Goal: Information Seeking & Learning: Get advice/opinions

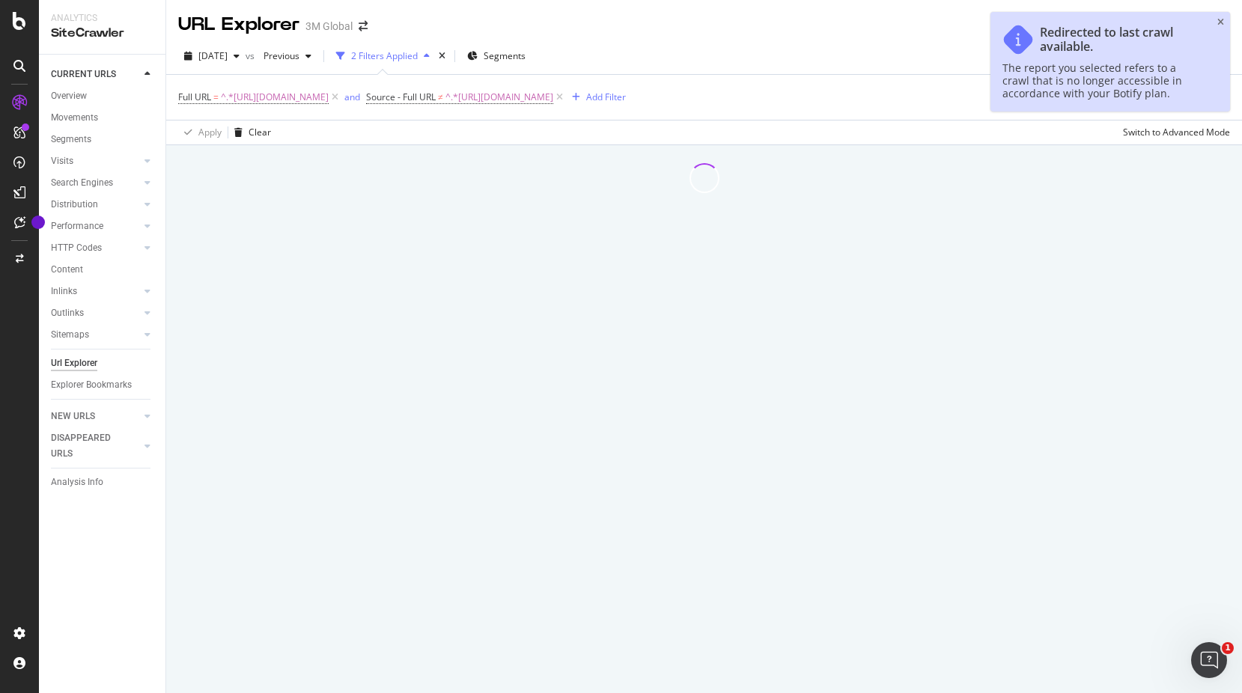
click at [1216, 24] on div at bounding box center [1217, 25] width 13 height 9
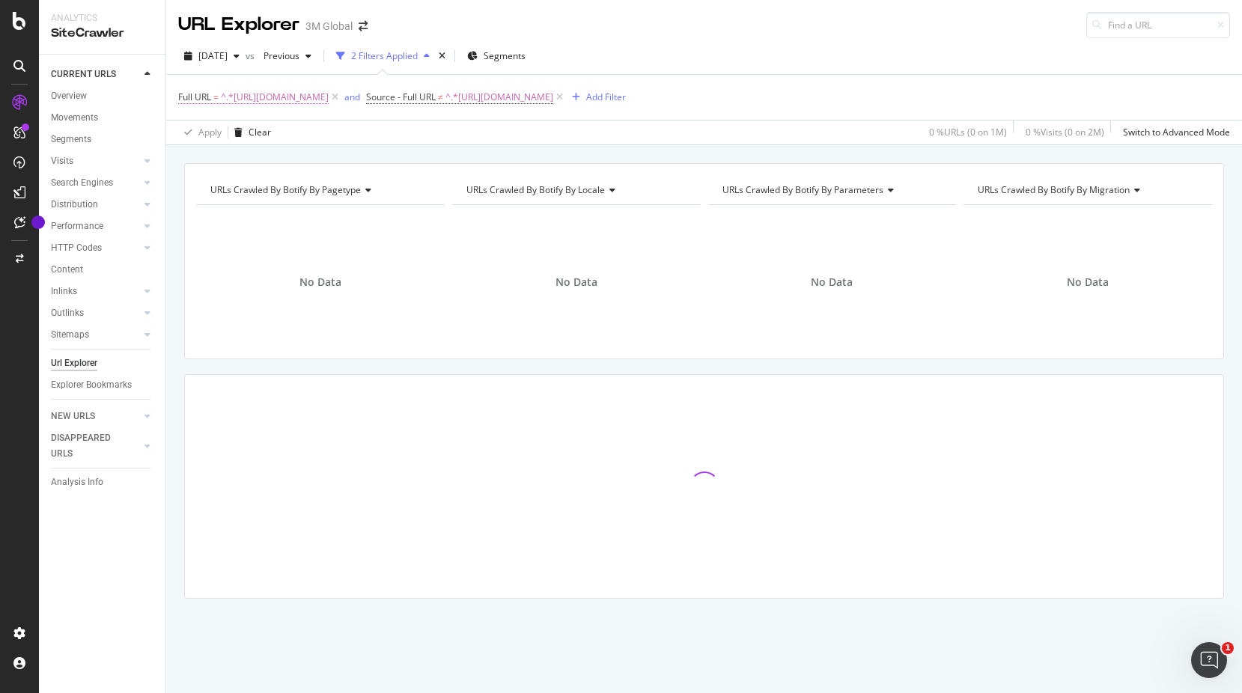
click at [329, 103] on span "^.*[URL][DOMAIN_NAME]" at bounding box center [275, 97] width 108 height 21
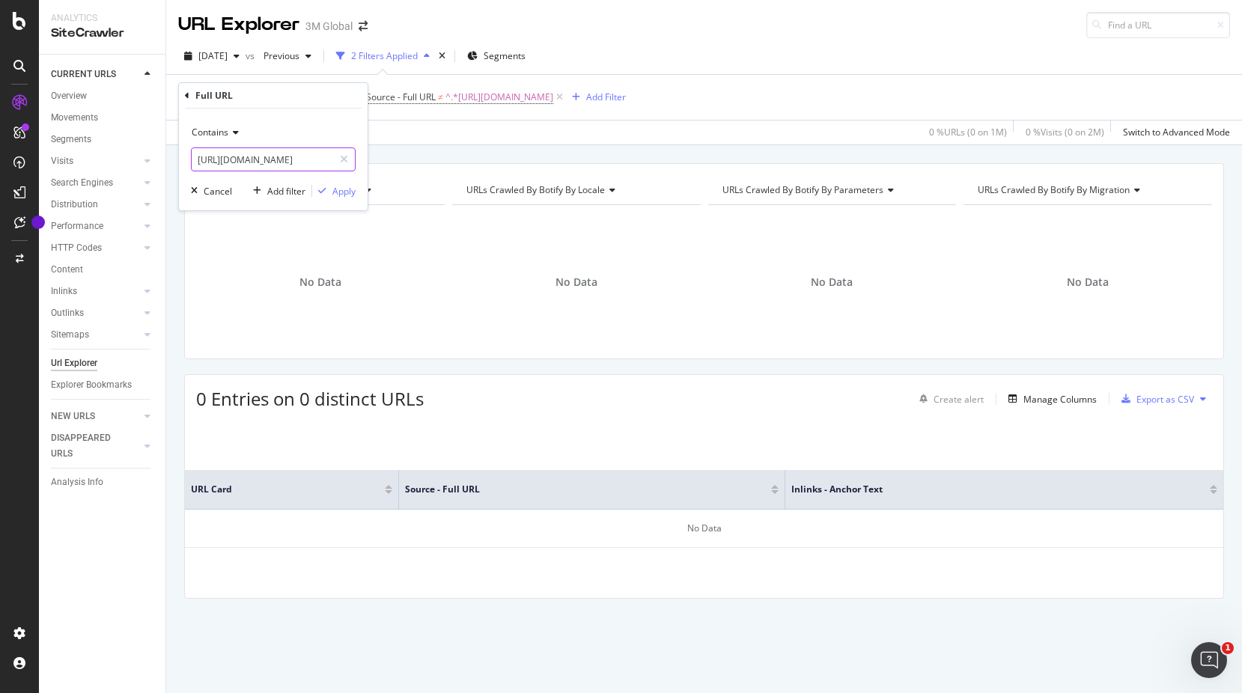
click at [308, 152] on input "[URL][DOMAIN_NAME]" at bounding box center [262, 159] width 141 height 24
paste input ".uk/3M/en_GB/p/c/tools-equipment/sprayer-system"
type input "[URL][DOMAIN_NAME]"
click at [338, 193] on div "Apply" at bounding box center [343, 191] width 23 height 13
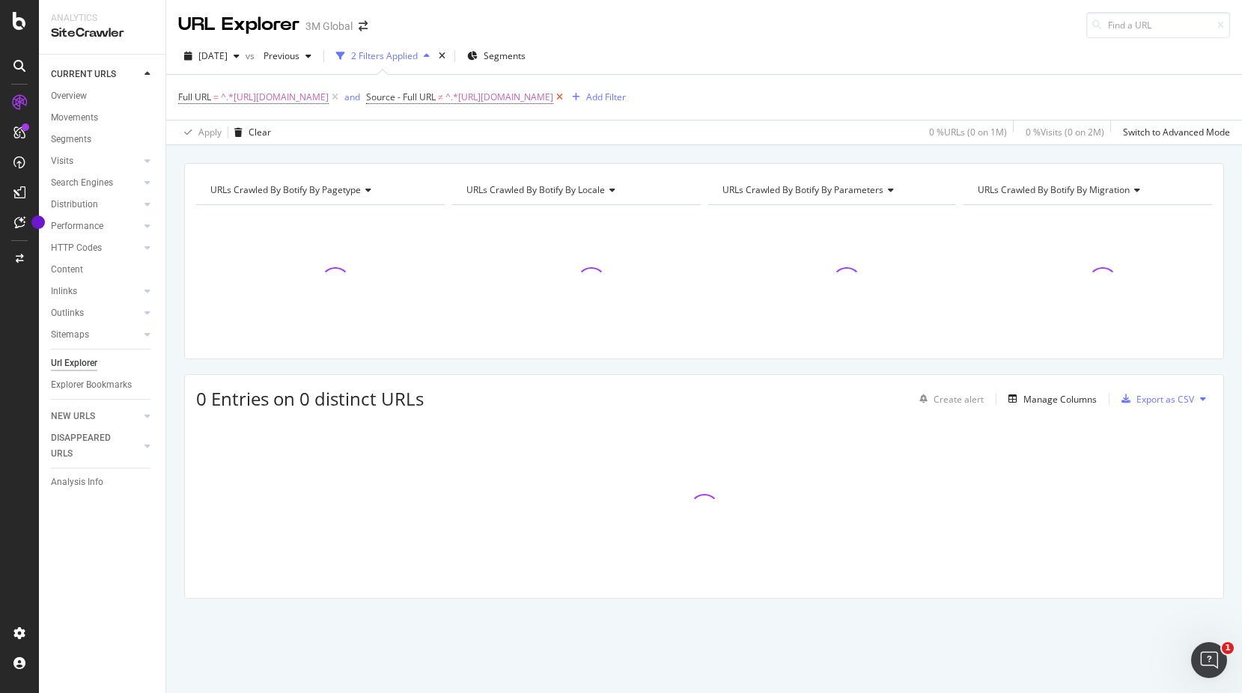
click at [566, 99] on icon at bounding box center [559, 97] width 13 height 15
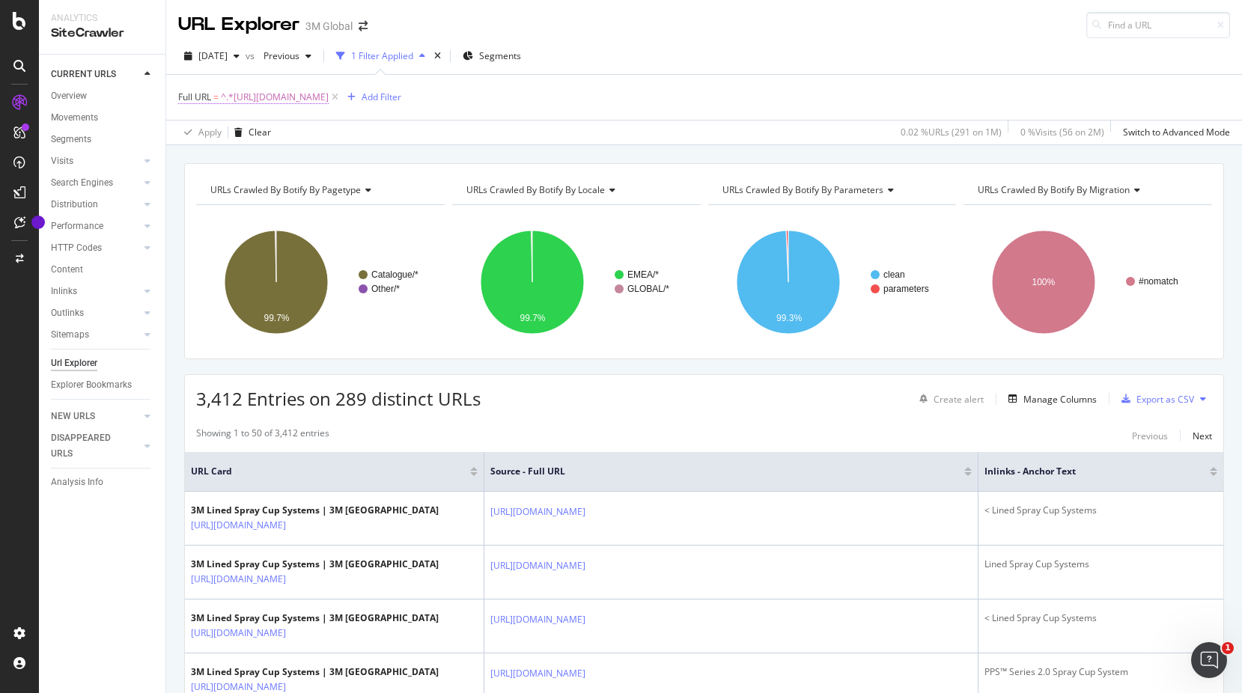
click at [329, 100] on span "^.*[URL][DOMAIN_NAME]" at bounding box center [275, 97] width 108 height 21
click at [314, 153] on input "[URL][DOMAIN_NAME]" at bounding box center [262, 159] width 141 height 24
paste input "guns-components/spray-guns/"
type input "[URL][DOMAIN_NAME]"
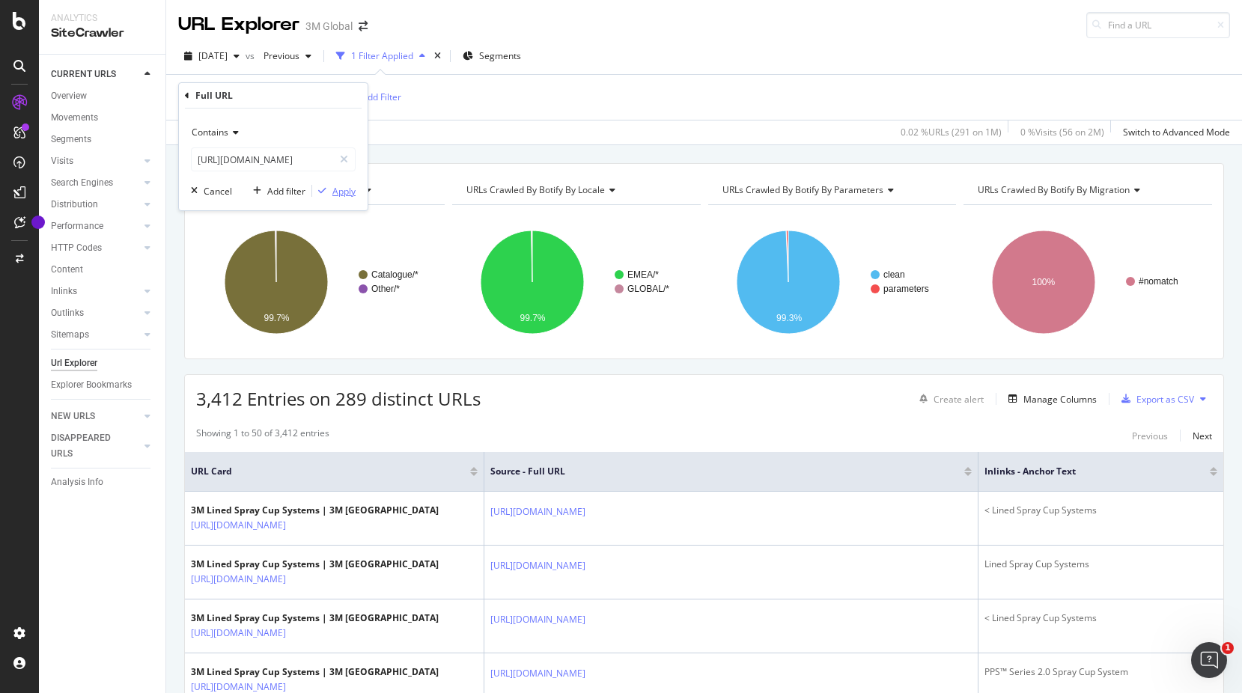
click at [325, 190] on icon "button" at bounding box center [322, 190] width 8 height 9
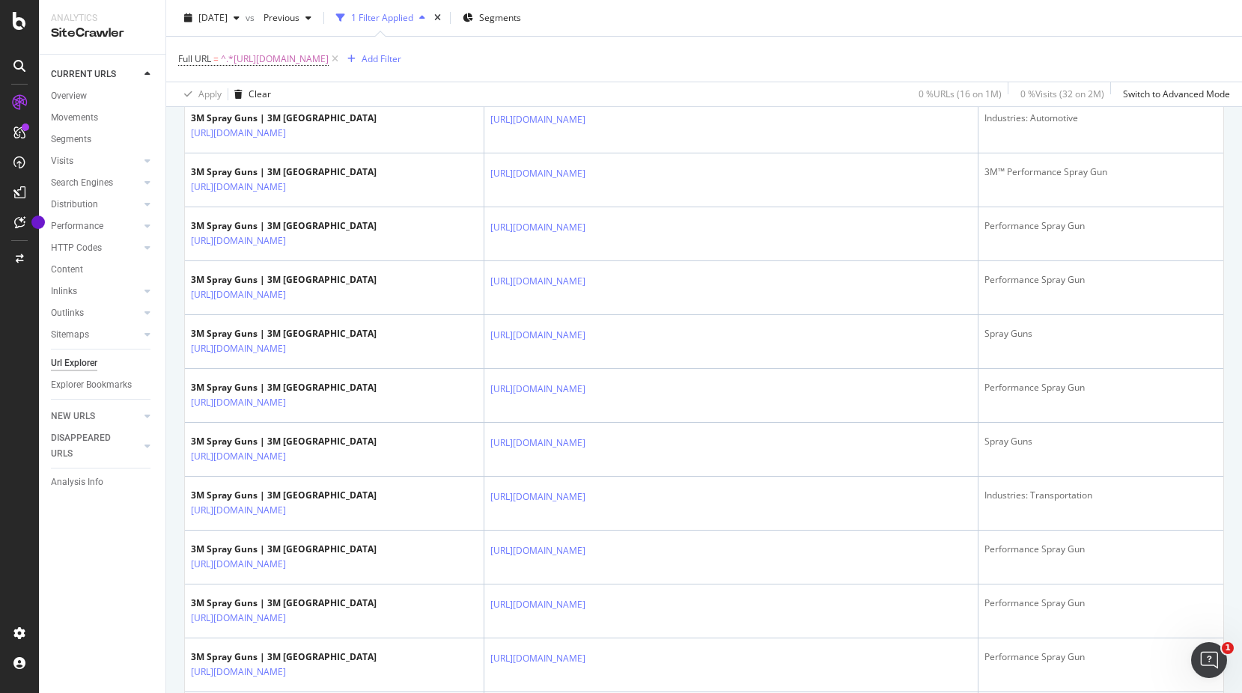
scroll to position [186, 0]
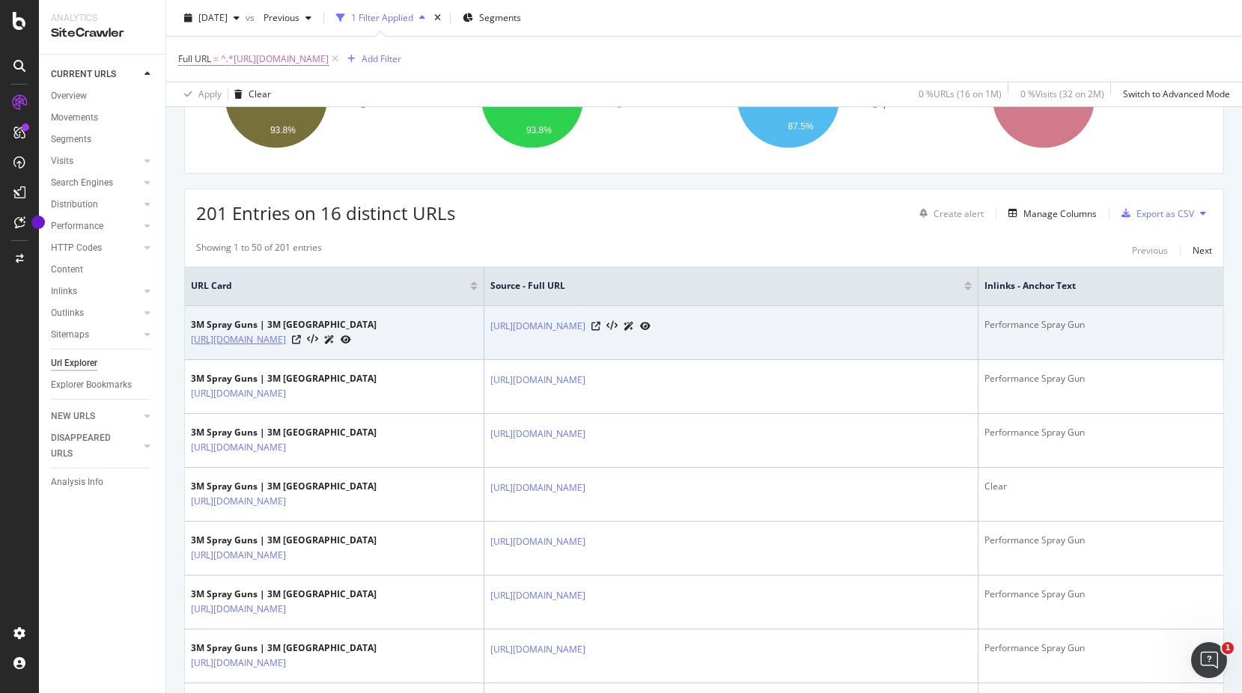
click at [286, 347] on link "[URL][DOMAIN_NAME]" at bounding box center [238, 339] width 95 height 15
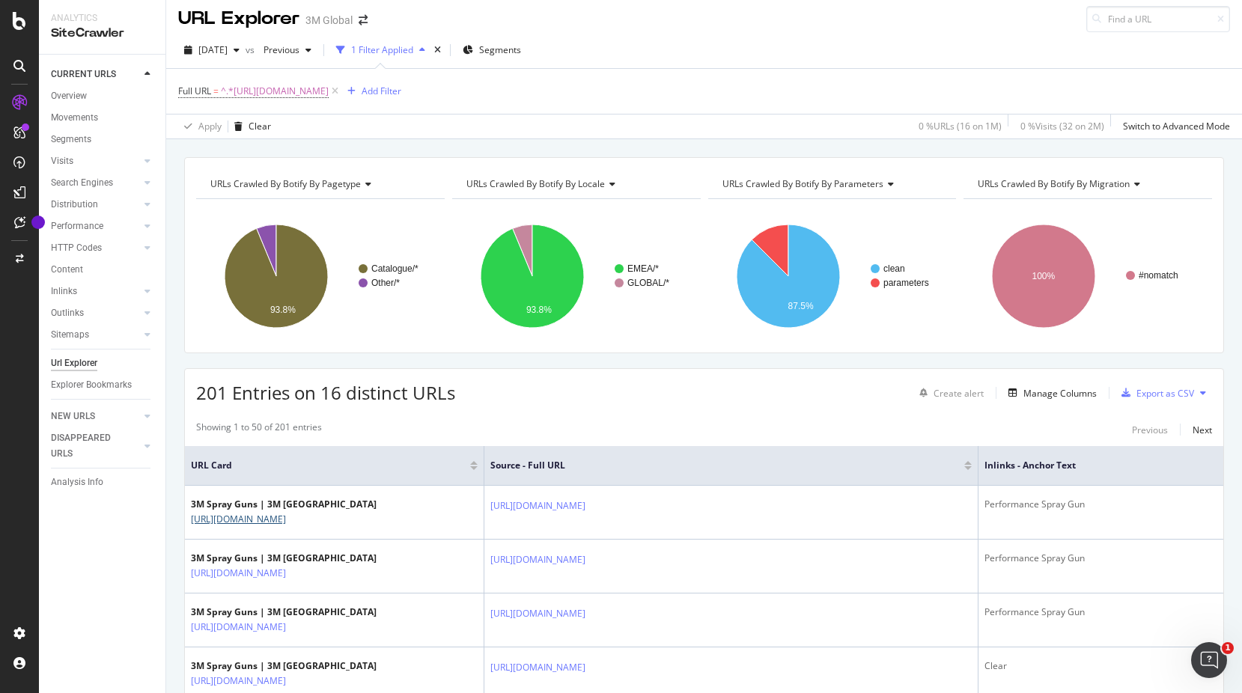
scroll to position [0, 0]
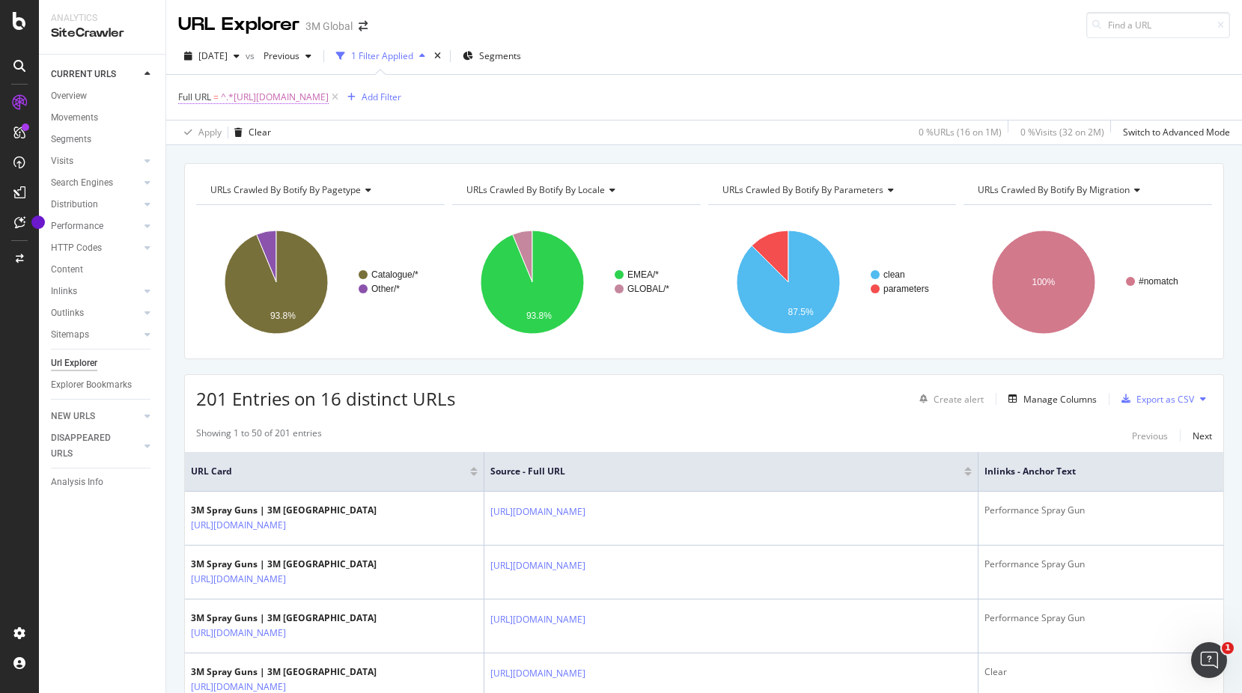
click at [329, 94] on span "^.*[URL][DOMAIN_NAME]" at bounding box center [275, 97] width 108 height 21
click at [302, 154] on input "[URL][DOMAIN_NAME]" at bounding box center [262, 159] width 141 height 24
paste input "[DOMAIN_NAME]"
type input "[DOMAIN_NAME]"
click at [350, 194] on div "Apply" at bounding box center [343, 191] width 23 height 13
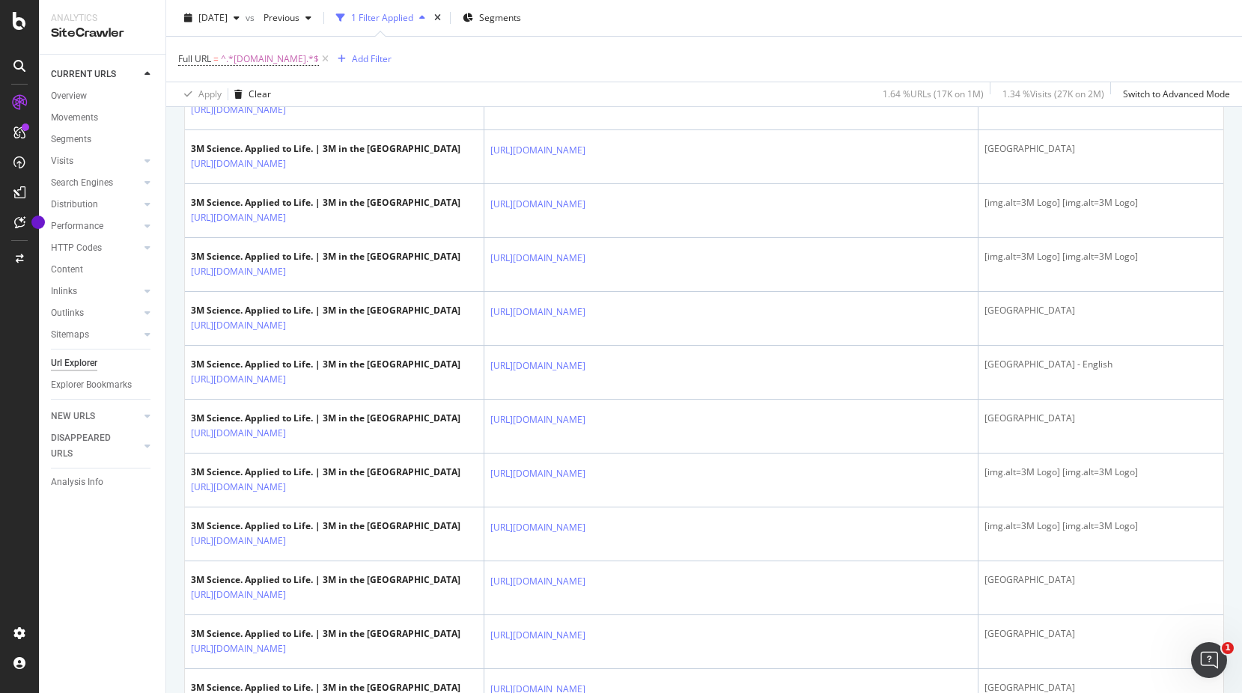
scroll to position [748, 0]
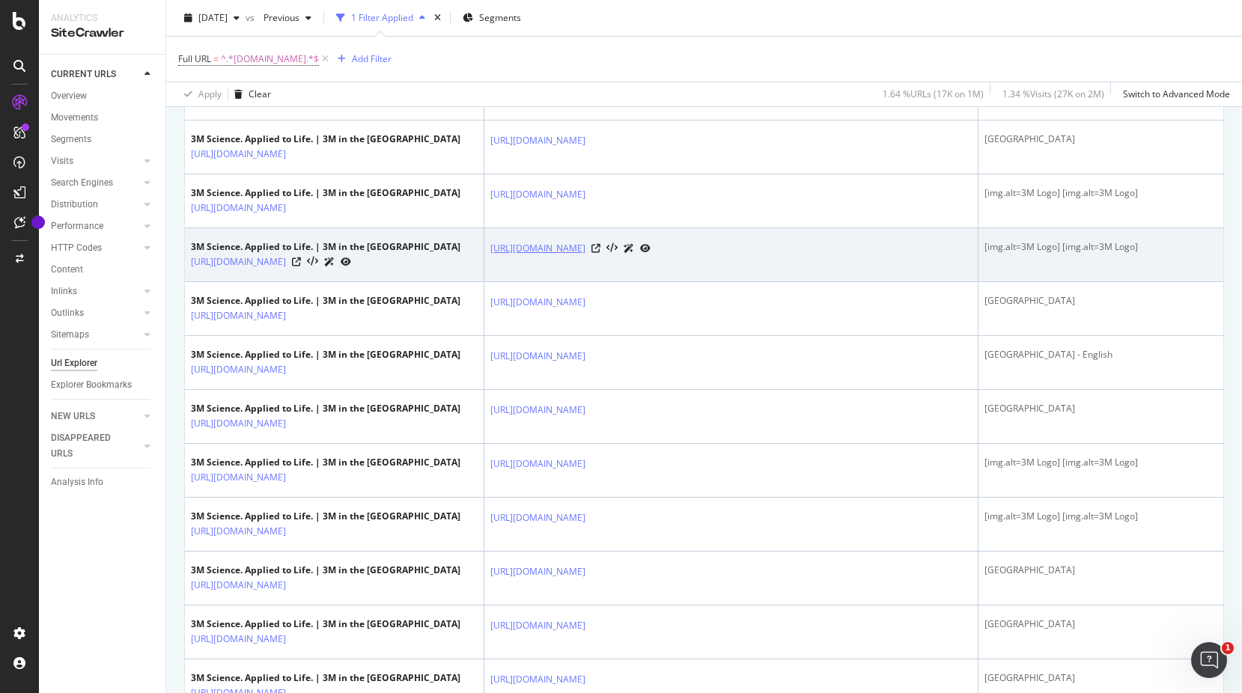
click at [585, 256] on link "[URL][DOMAIN_NAME]" at bounding box center [537, 248] width 95 height 15
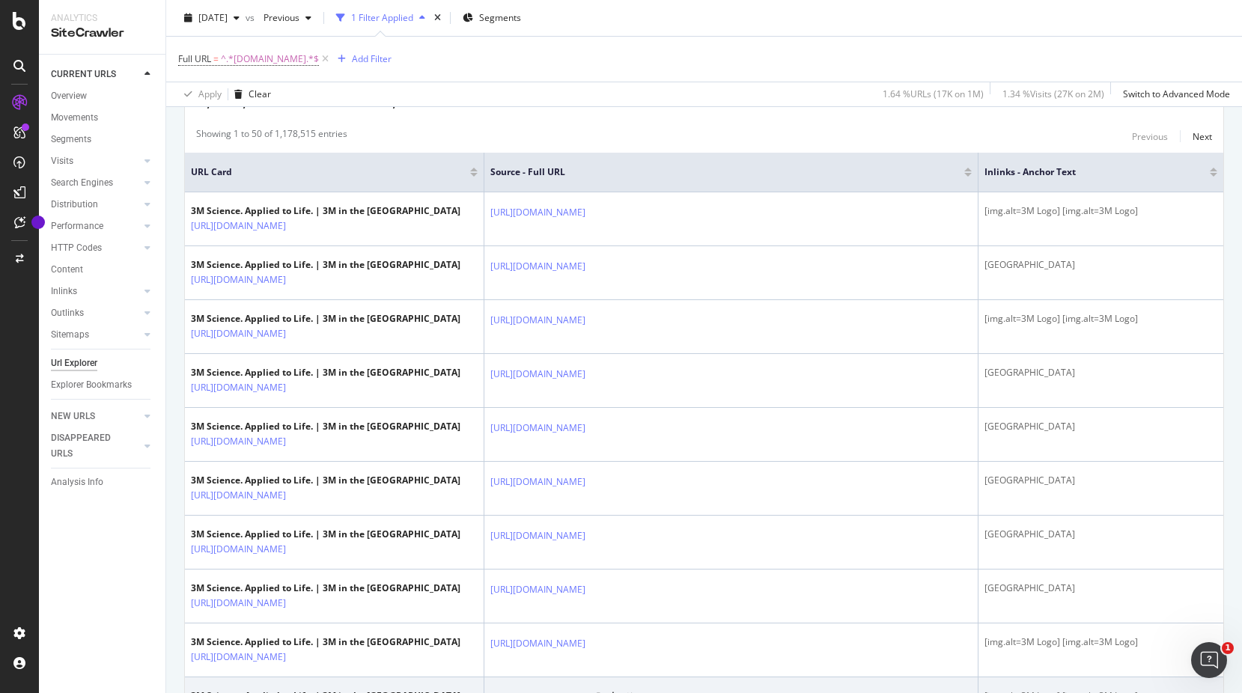
scroll to position [75, 0]
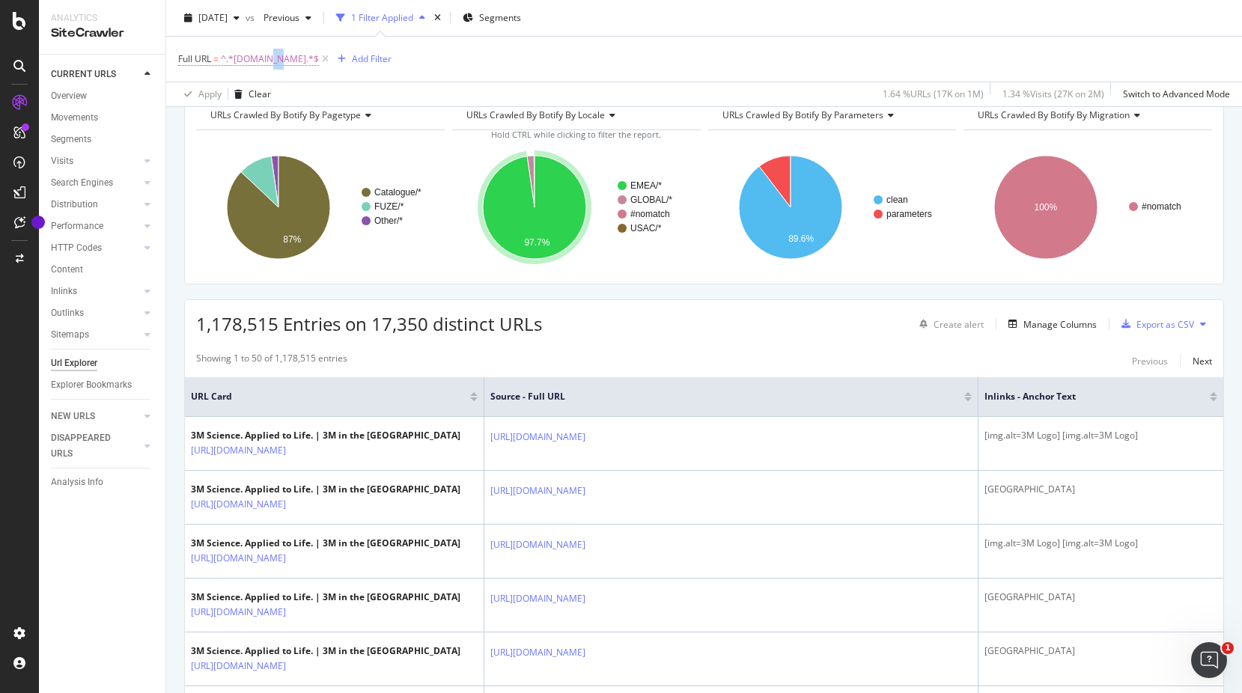
click at [278, 59] on span "^.*[DOMAIN_NAME].*$" at bounding box center [270, 59] width 98 height 21
drag, startPoint x: 265, startPoint y: 85, endPoint x: 284, endPoint y: 106, distance: 28.1
click at [284, 106] on div "Contains" at bounding box center [273, 94] width 165 height 24
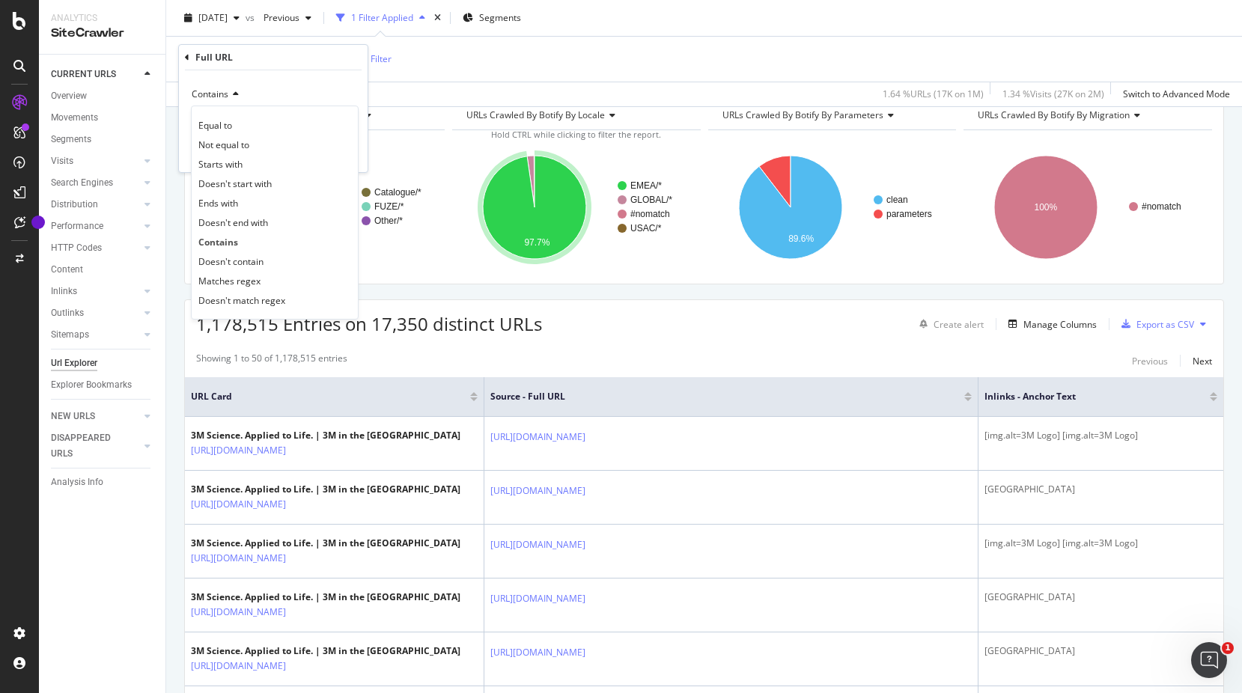
click at [289, 115] on div "Equal to Not equal to Starts with Doesn't start with Ends with Doesn't end with…" at bounding box center [275, 213] width 168 height 214
click at [273, 88] on div "Contains" at bounding box center [273, 94] width 165 height 24
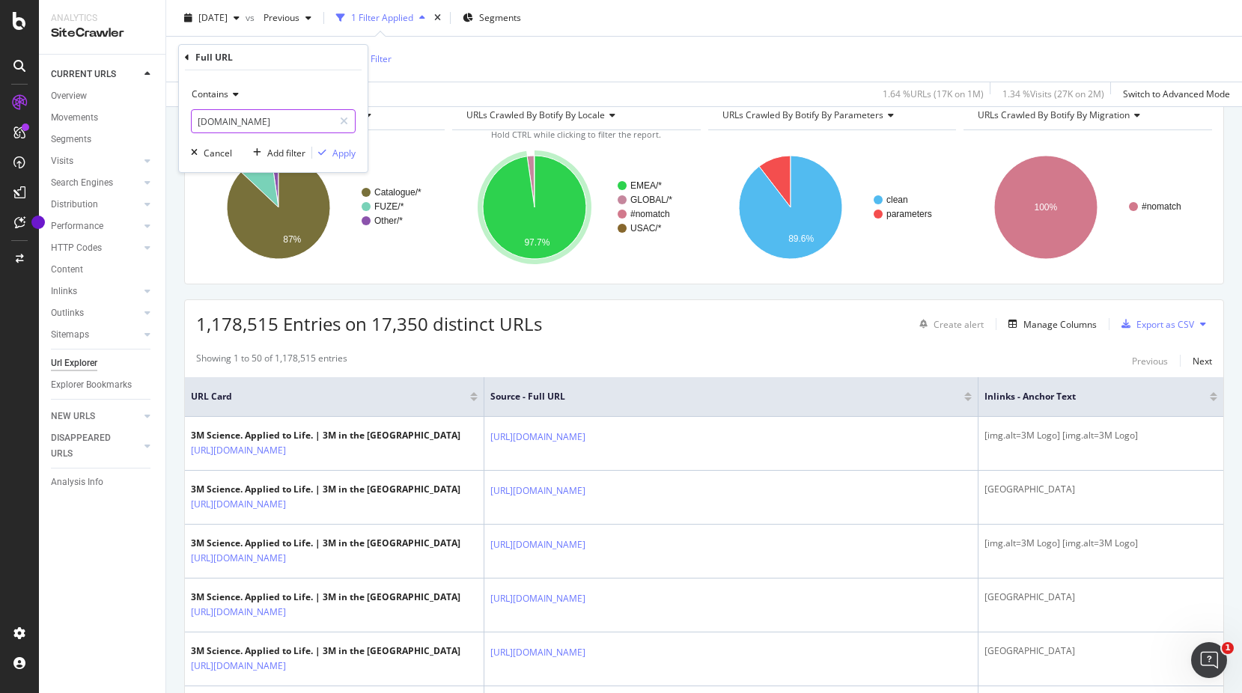
click at [294, 122] on input "[DOMAIN_NAME]" at bounding box center [262, 121] width 141 height 24
type input "vanity"
click at [335, 155] on div "Apply" at bounding box center [343, 153] width 23 height 13
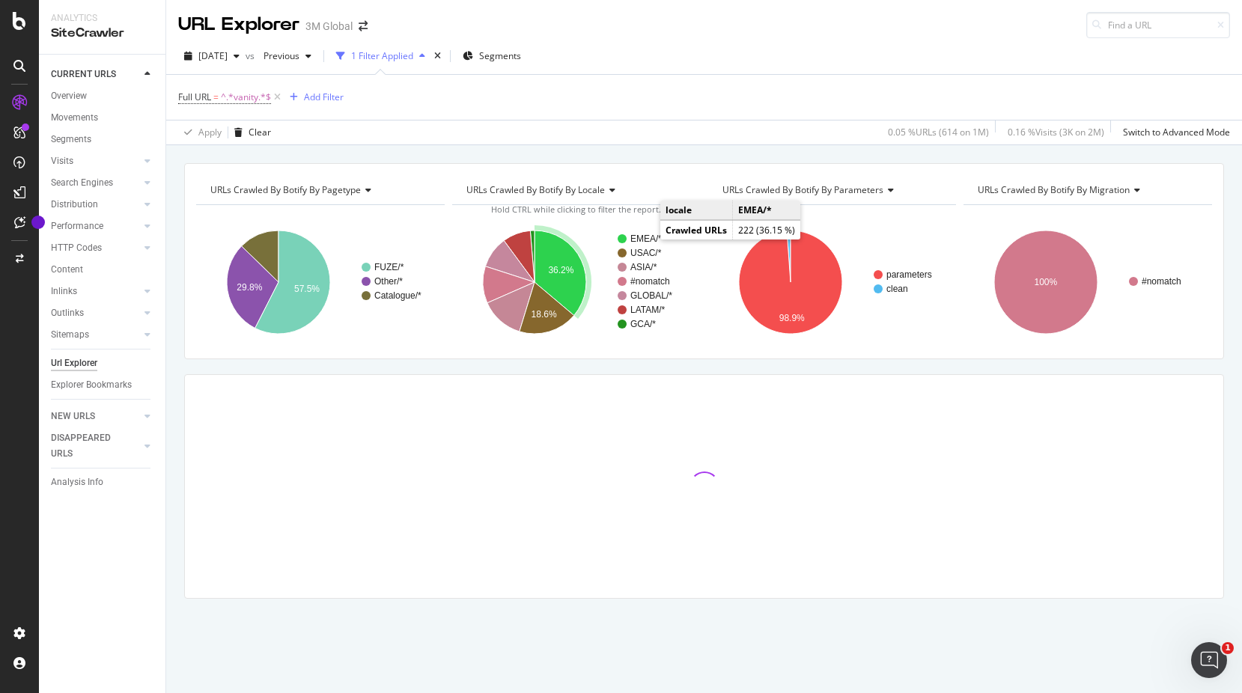
click at [645, 237] on text "EMEA/*" at bounding box center [645, 239] width 31 height 10
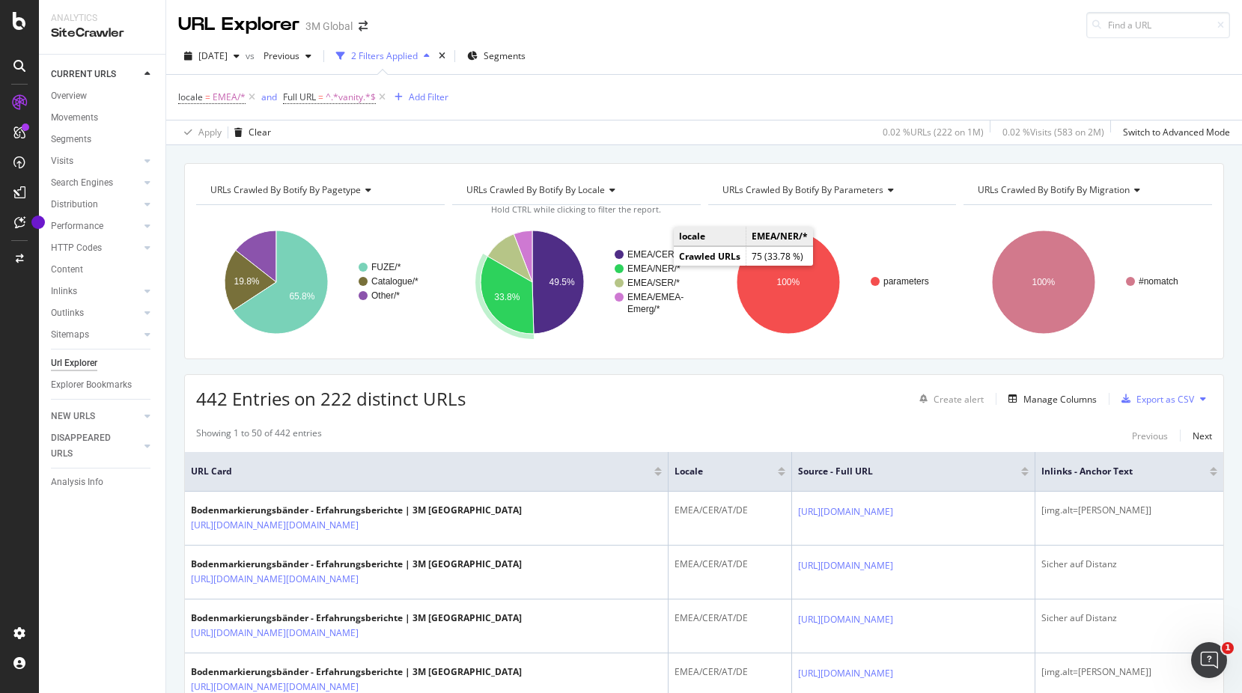
click at [659, 268] on text "EMEA/NER/*" at bounding box center [653, 268] width 53 height 10
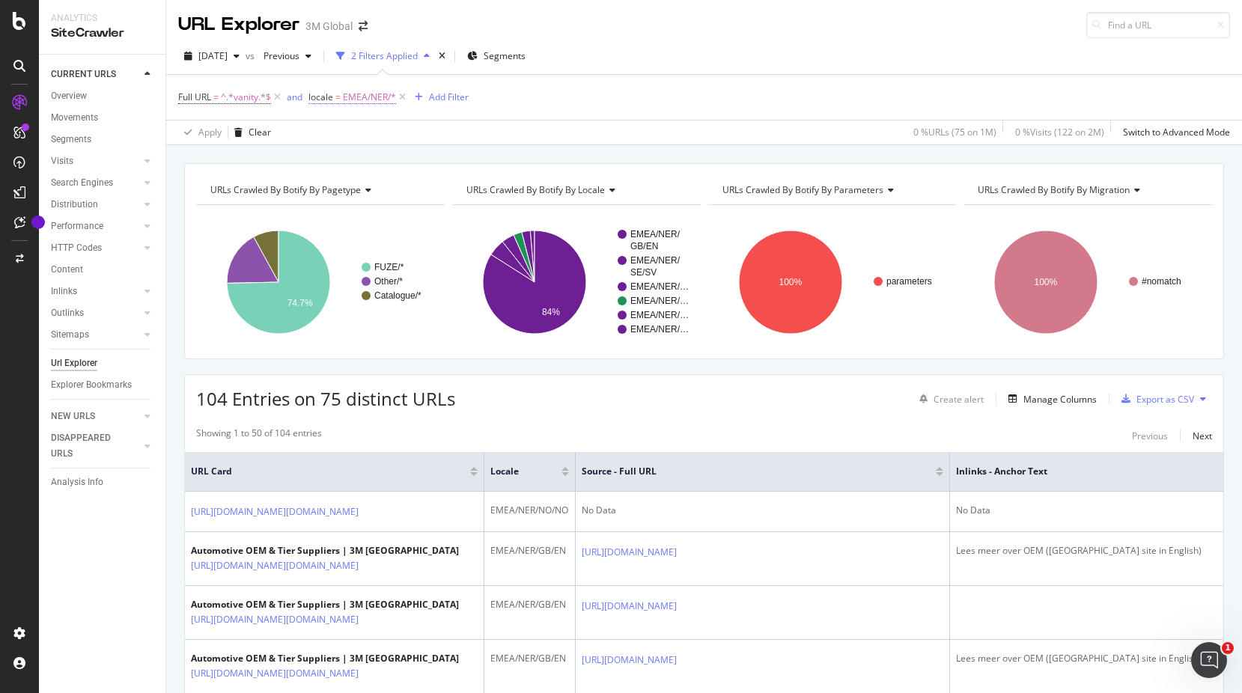
click at [379, 94] on span "EMEA/NER/*" at bounding box center [369, 97] width 53 height 21
click at [373, 178] on div at bounding box center [404, 184] width 163 height 24
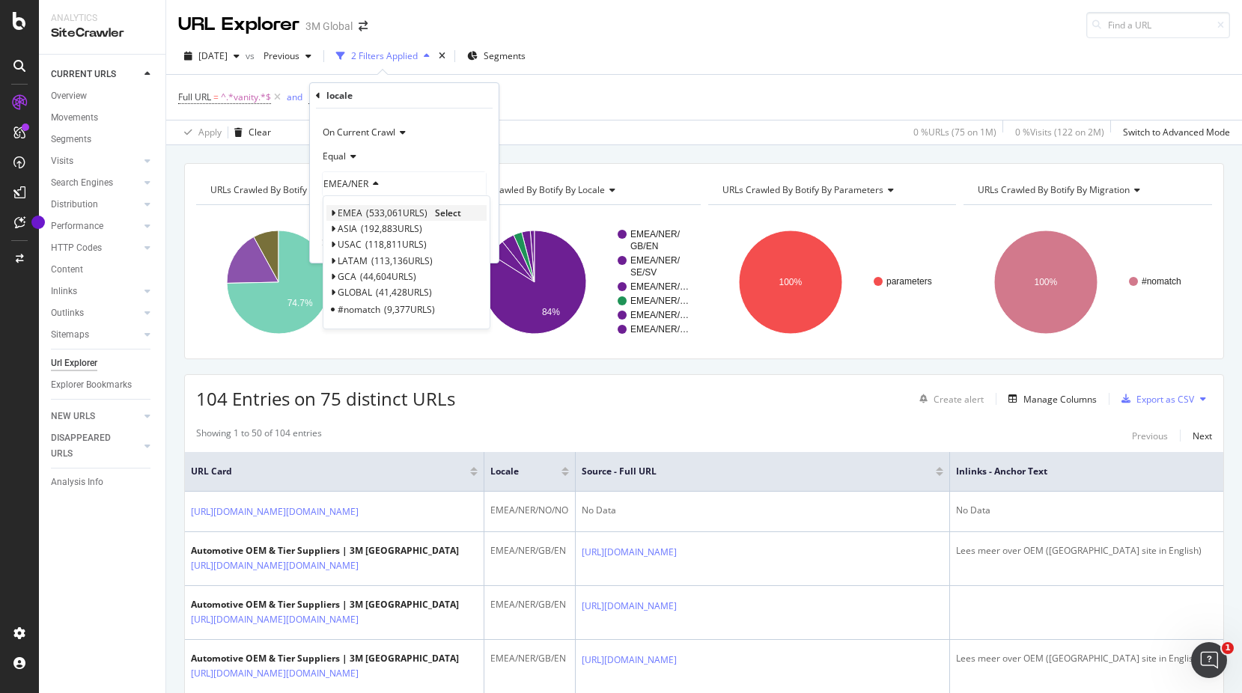
click at [351, 217] on span "EMEA" at bounding box center [350, 213] width 25 height 13
click at [448, 213] on span "Select" at bounding box center [448, 213] width 26 height 13
drag, startPoint x: 478, startPoint y: 244, endPoint x: 614, endPoint y: 120, distance: 183.3
click at [477, 244] on div "Apply" at bounding box center [474, 243] width 23 height 13
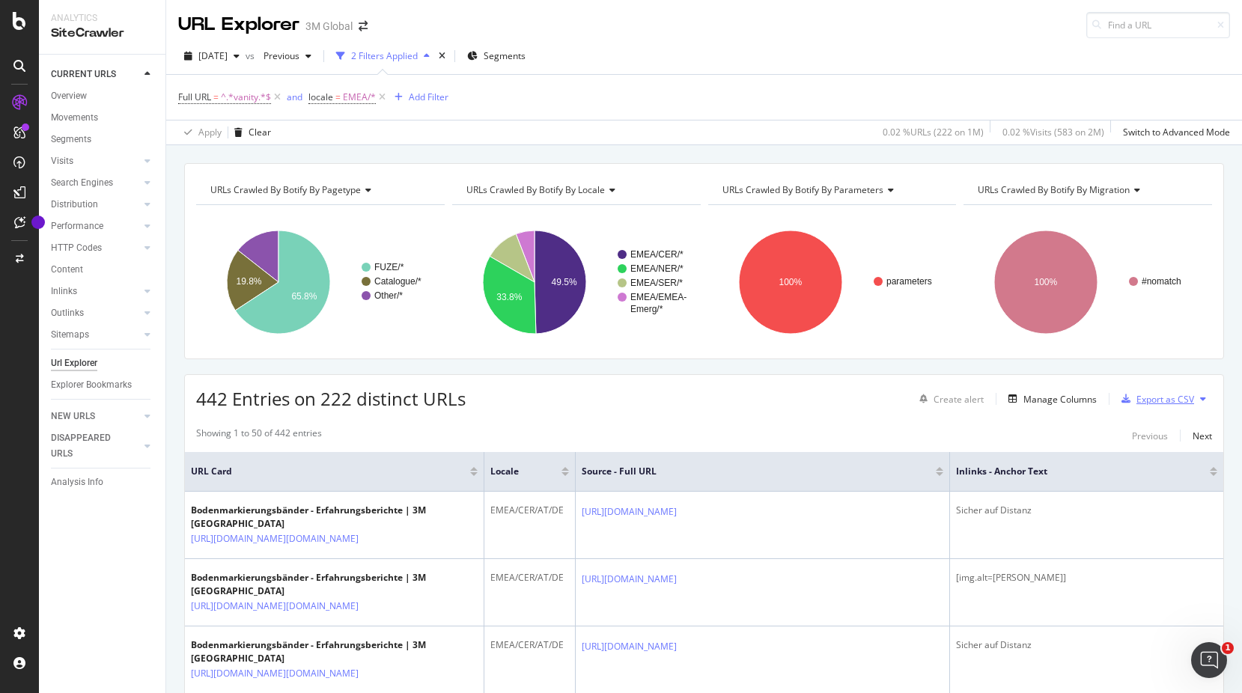
click at [1177, 400] on div "Export as CSV" at bounding box center [1165, 399] width 58 height 13
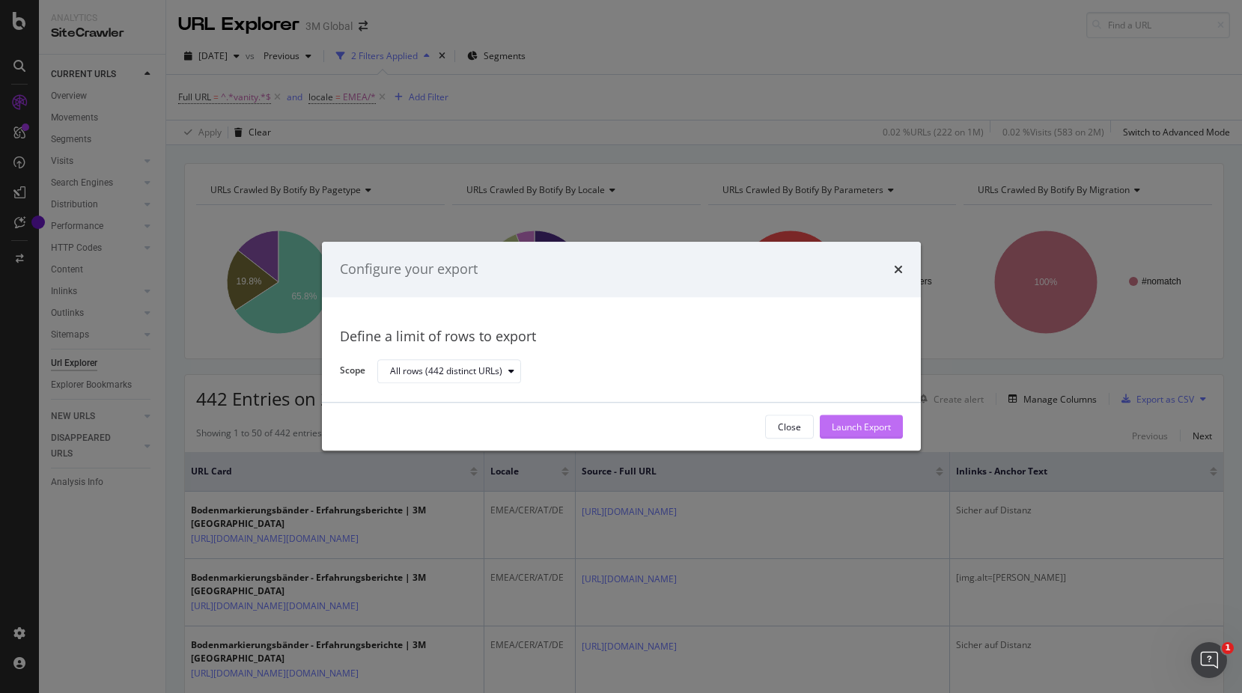
click at [883, 425] on div "Launch Export" at bounding box center [860, 427] width 59 height 13
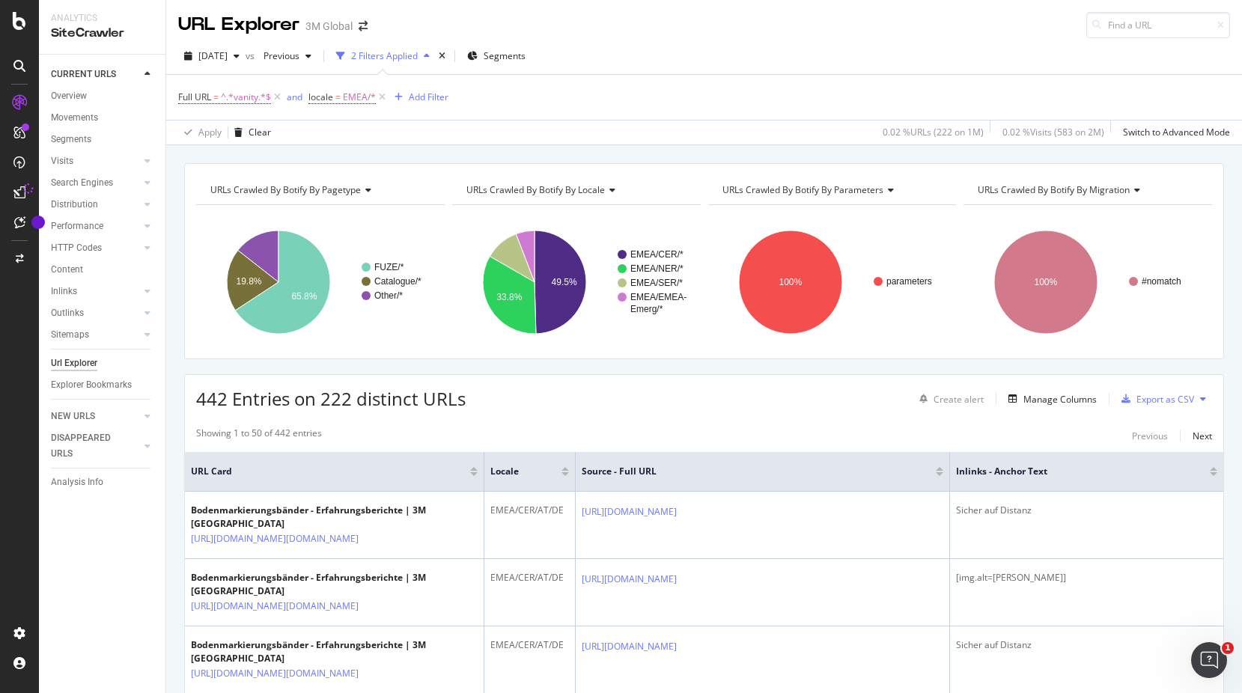
click at [1200, 398] on icon at bounding box center [1203, 398] width 6 height 9
click at [878, 91] on div "Full URL = ^.*vanity.*$ and locale = EMEA/* Add Filter" at bounding box center [704, 97] width 1052 height 45
click at [1158, 402] on div "Export as CSV" at bounding box center [1165, 399] width 58 height 13
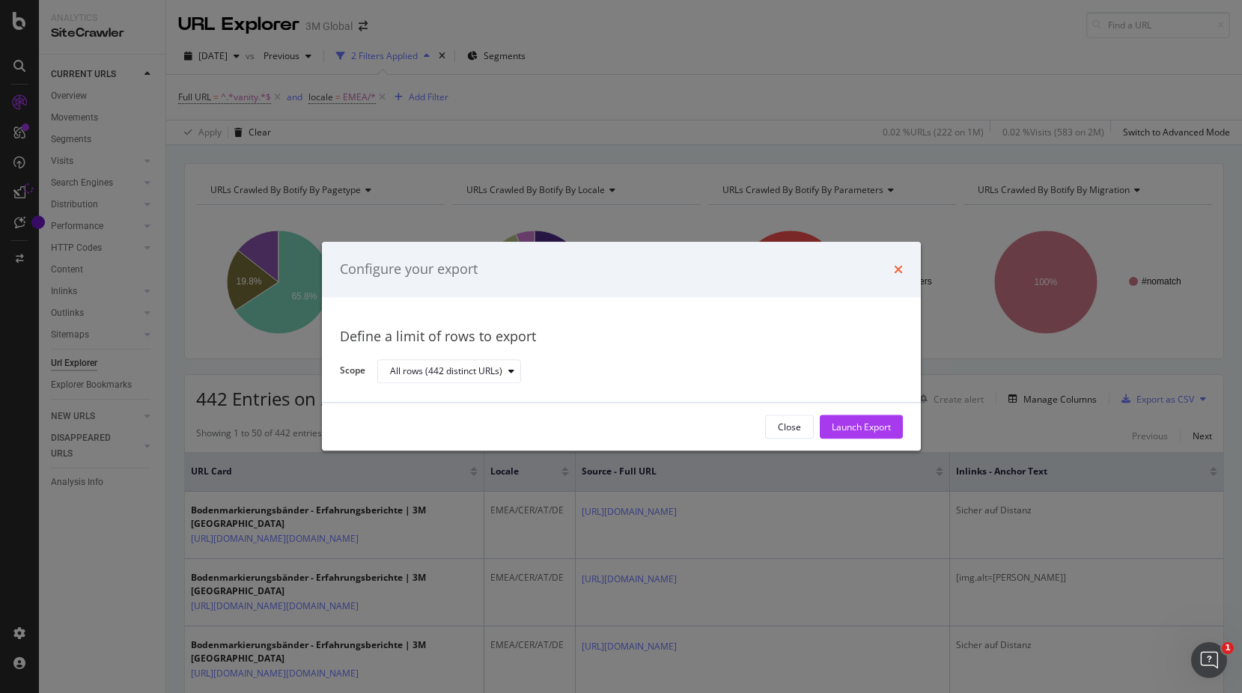
click at [897, 272] on icon "times" at bounding box center [898, 269] width 9 height 12
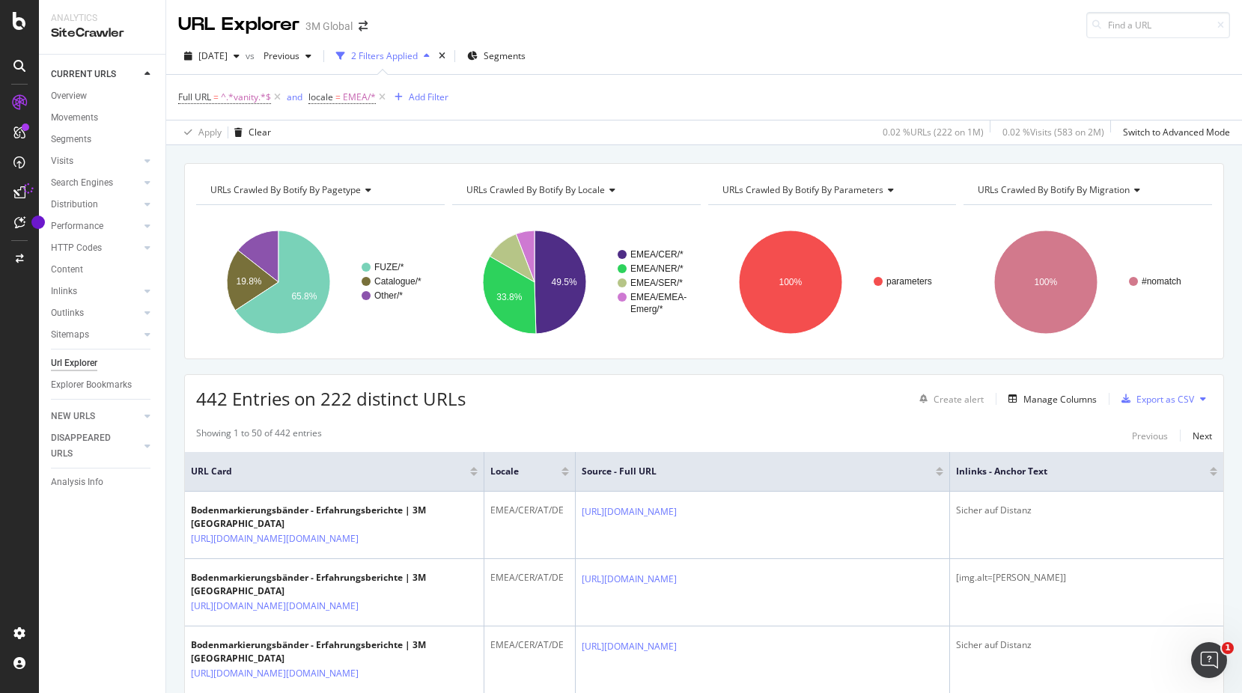
click at [19, 192] on icon at bounding box center [19, 192] width 12 height 12
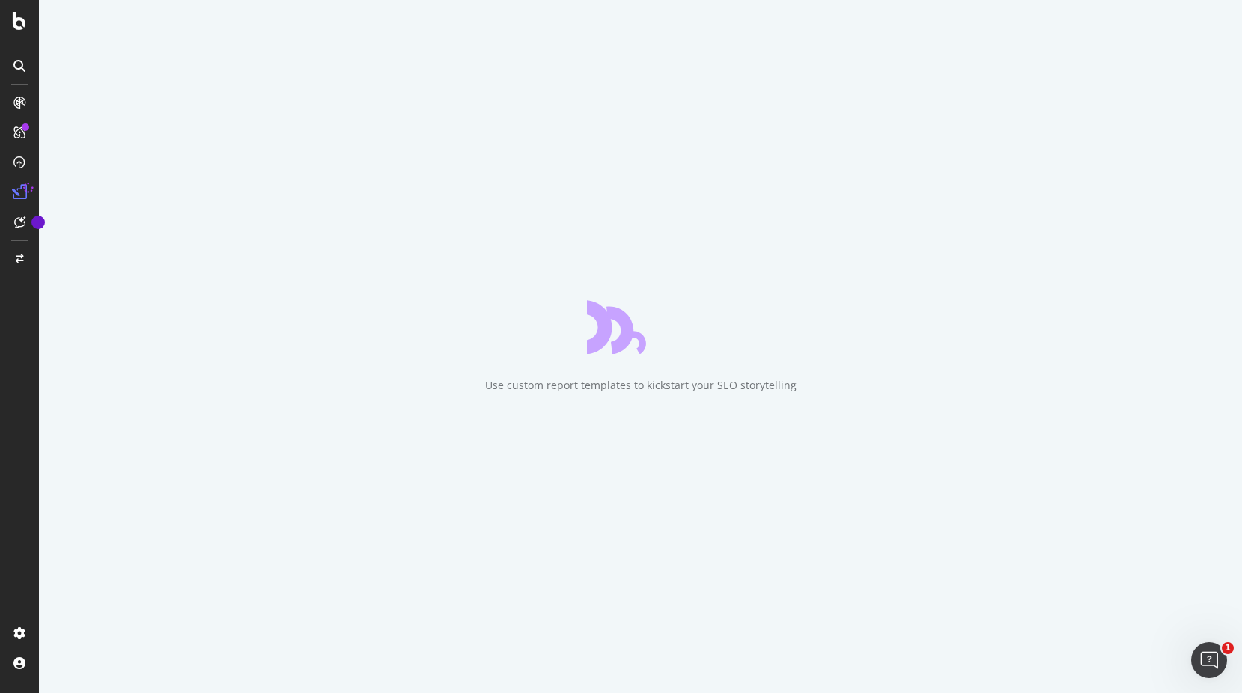
drag, startPoint x: 833, startPoint y: 142, endPoint x: 567, endPoint y: 40, distance: 284.5
click at [567, 40] on div "Use custom report templates to kickstart your SEO storytelling" at bounding box center [640, 346] width 1203 height 693
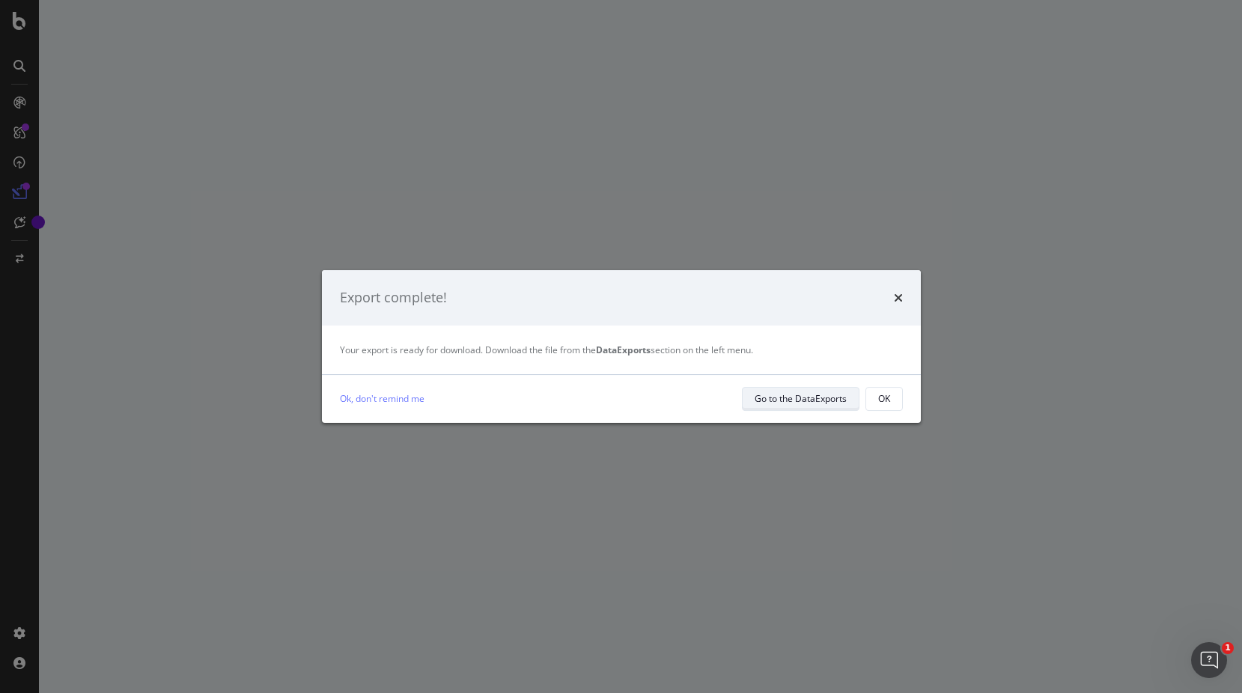
click at [820, 401] on div "Go to the DataExports" at bounding box center [800, 398] width 92 height 13
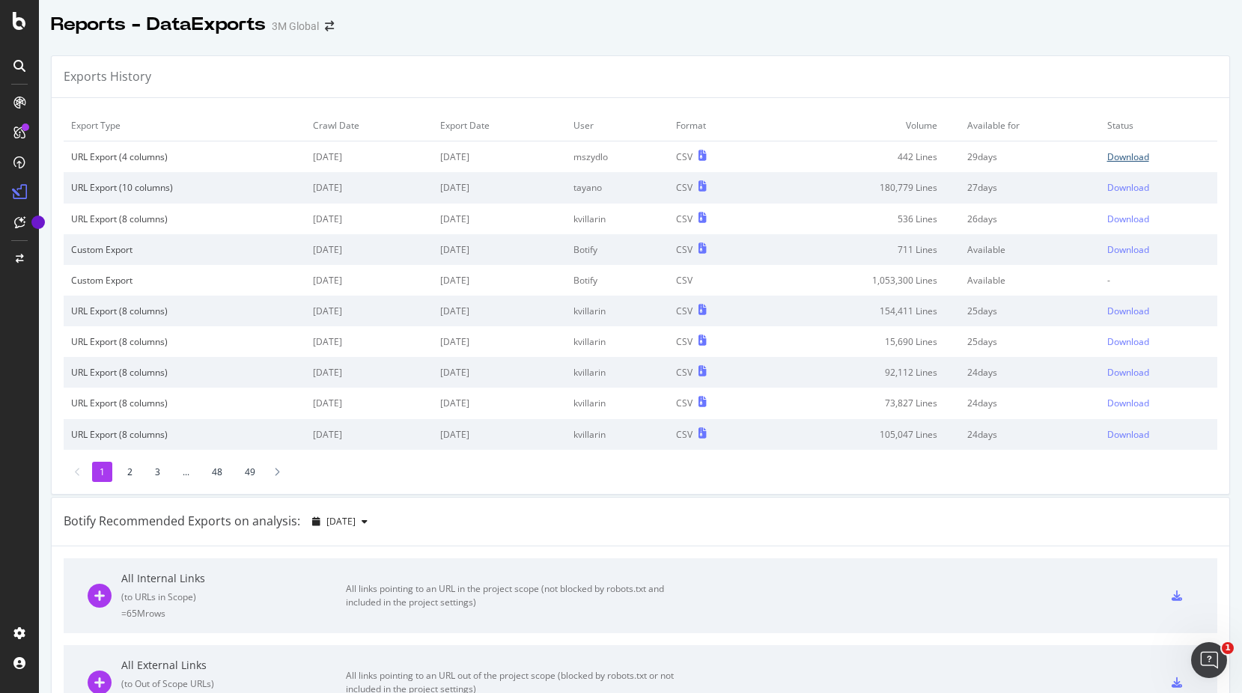
click at [1126, 158] on div "Download" at bounding box center [1128, 156] width 42 height 13
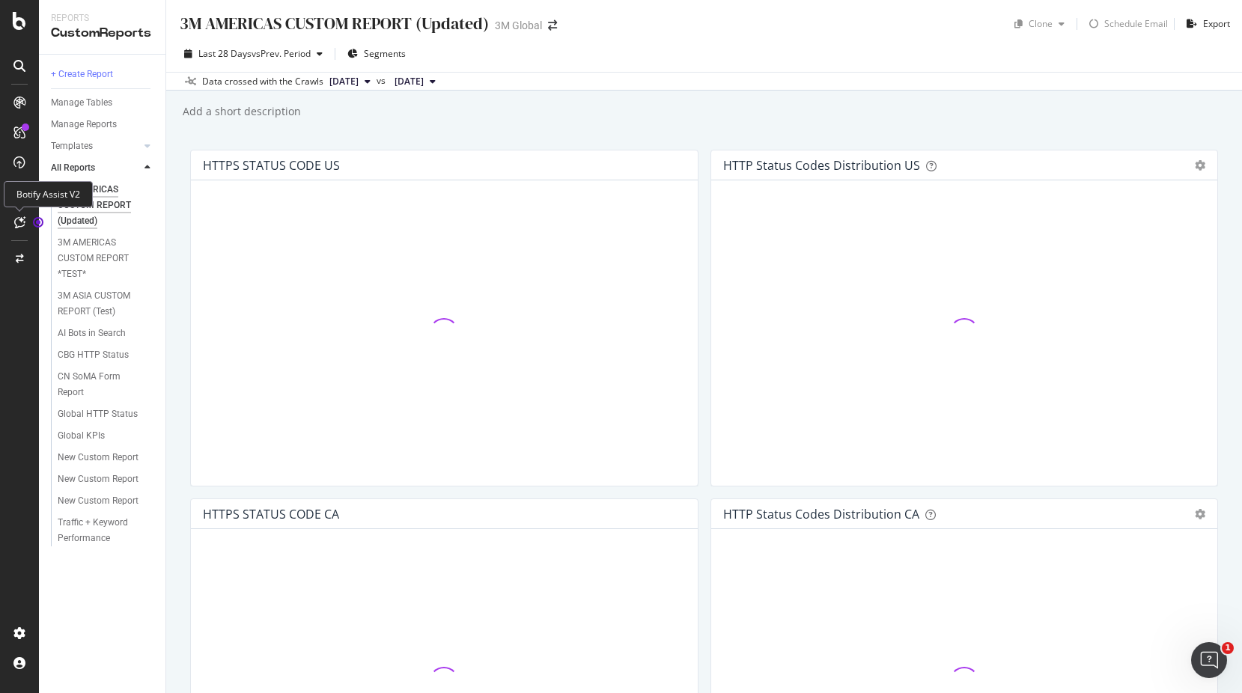
click at [22, 227] on icon at bounding box center [19, 222] width 11 height 12
click at [22, 218] on icon at bounding box center [19, 222] width 11 height 12
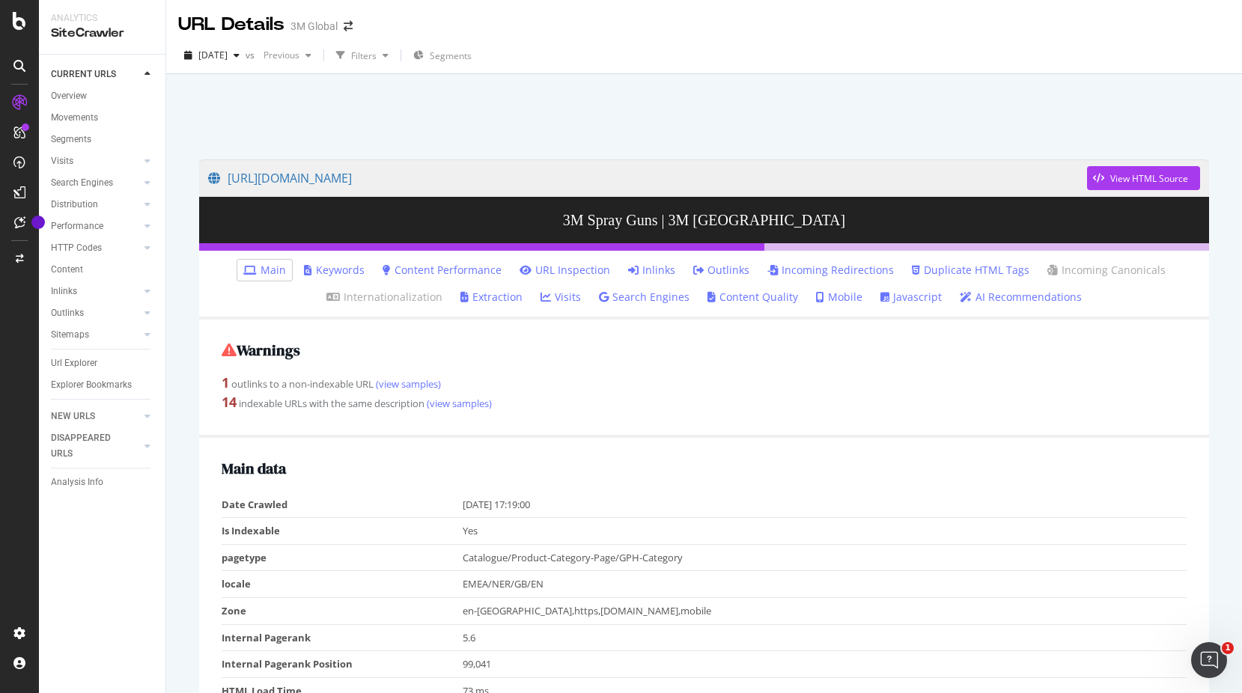
click at [860, 274] on link "Incoming Redirections" at bounding box center [830, 270] width 126 height 15
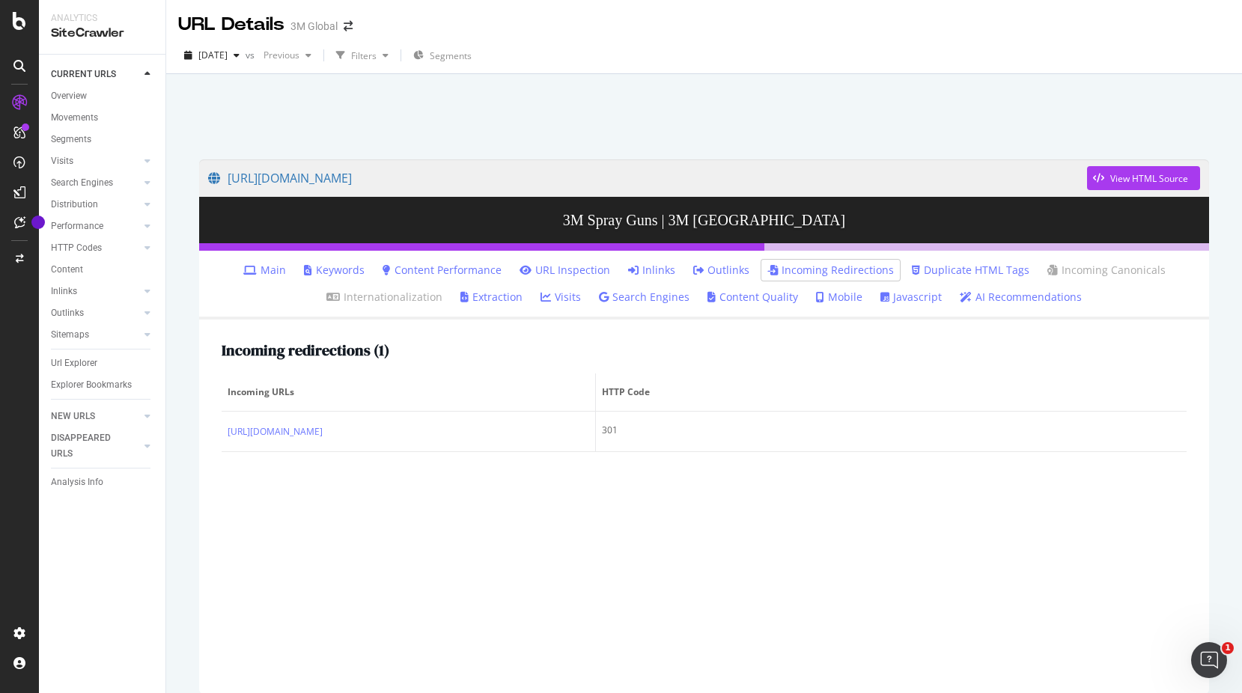
scroll to position [68, 0]
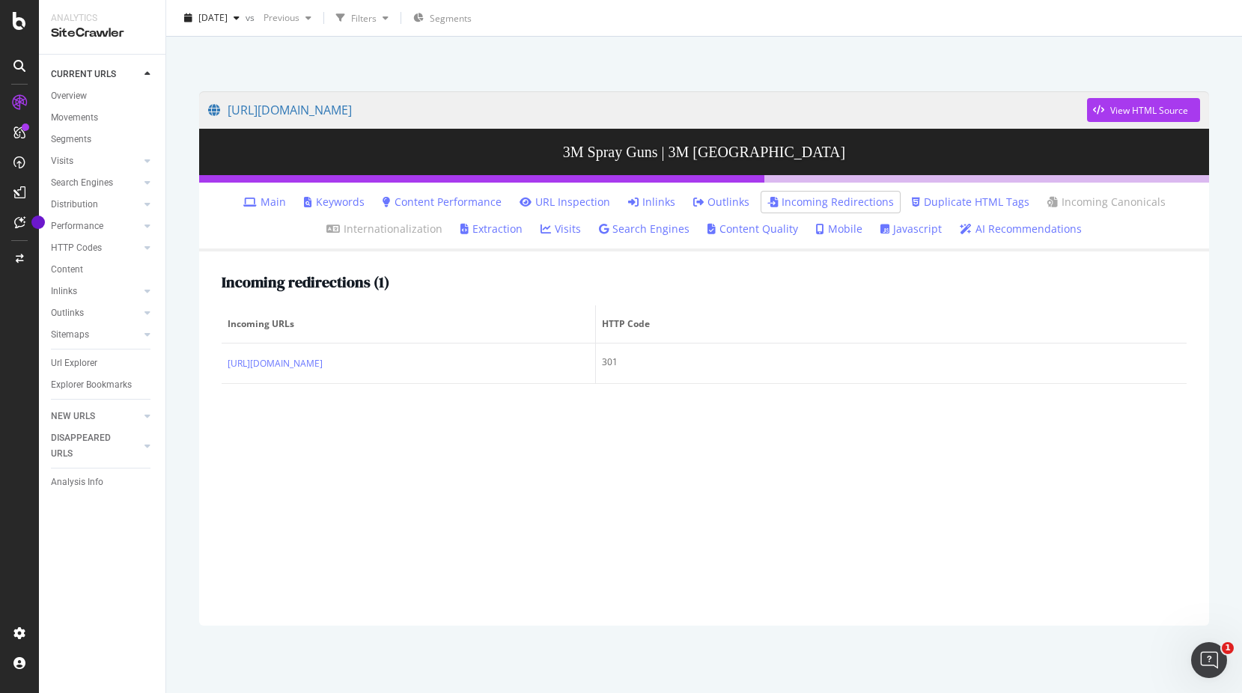
click at [737, 201] on link "Outlinks" at bounding box center [721, 202] width 56 height 15
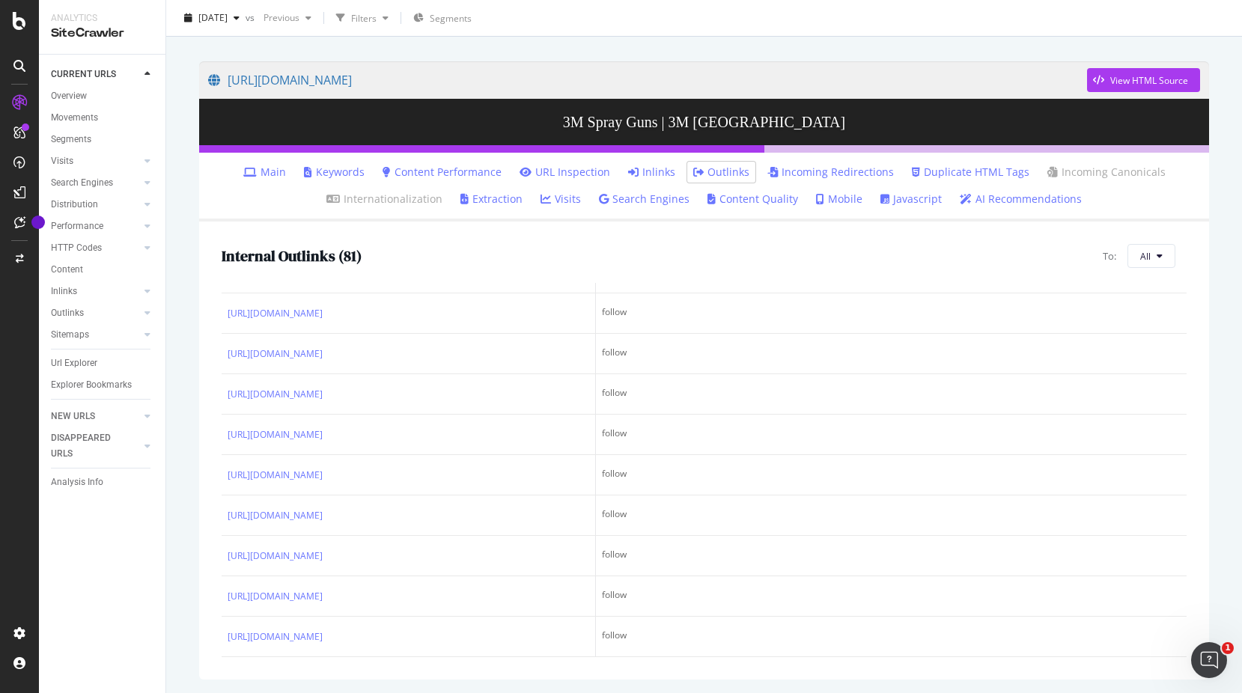
scroll to position [100, 0]
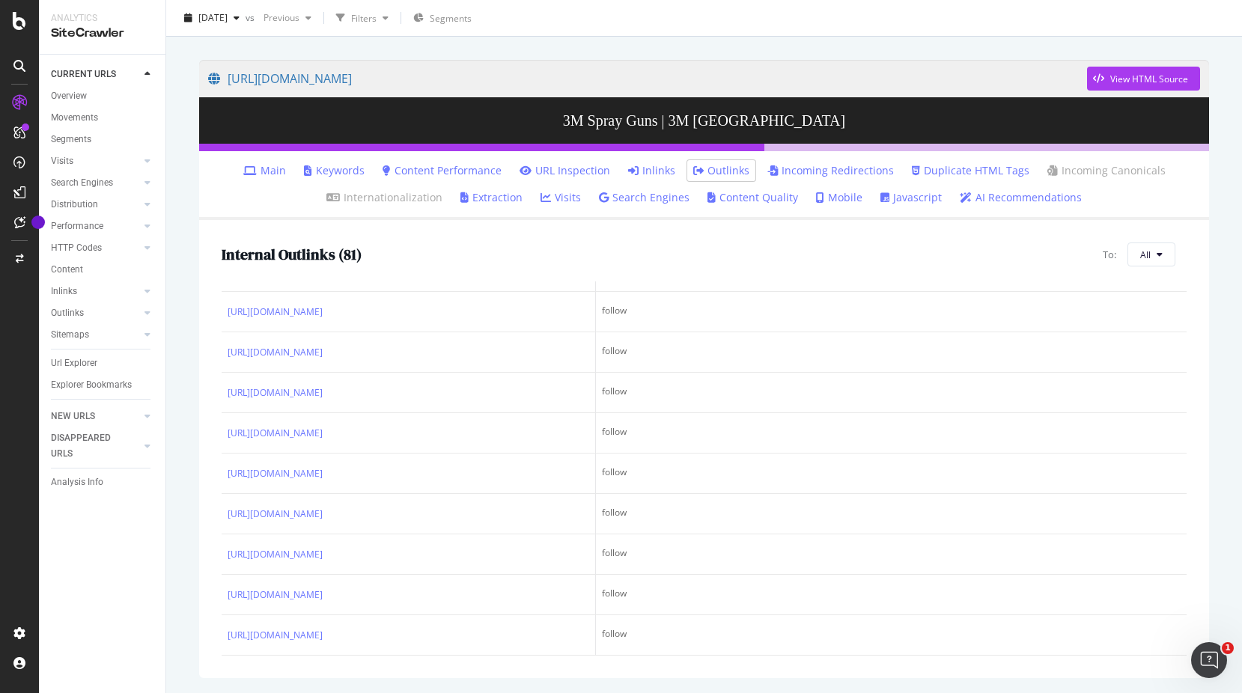
click at [564, 173] on link "URL Inspection" at bounding box center [564, 170] width 91 height 15
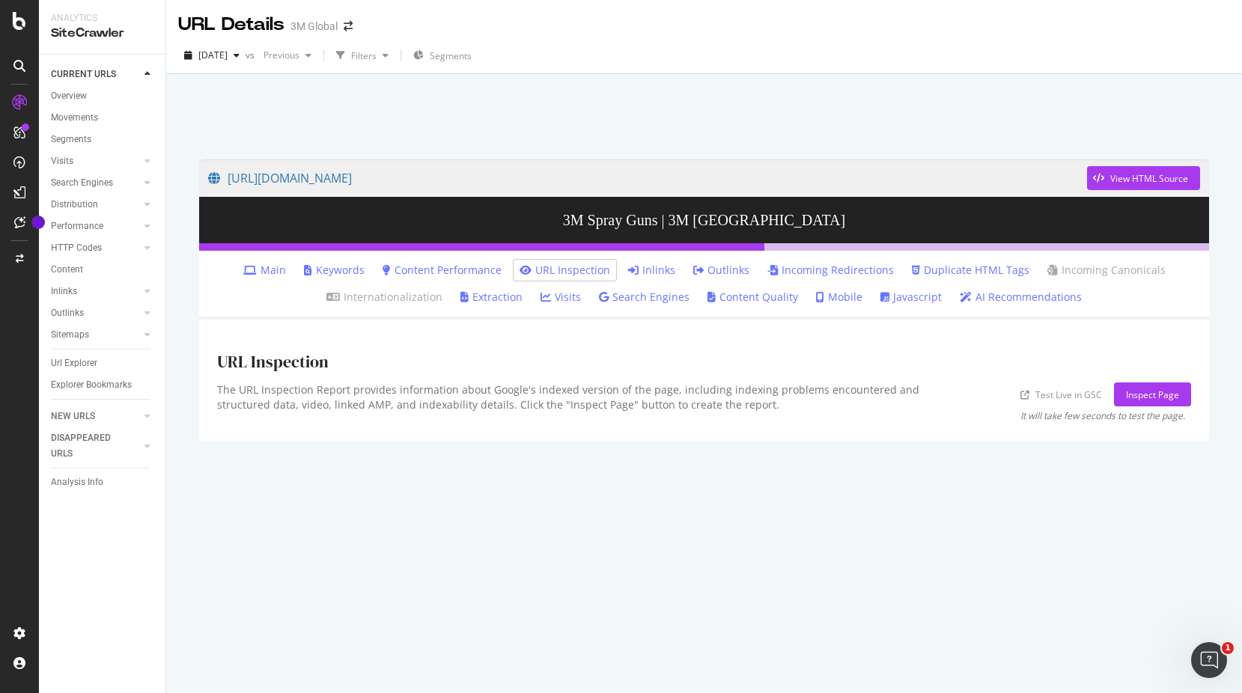
drag, startPoint x: 840, startPoint y: 492, endPoint x: 841, endPoint y: 484, distance: 7.5
click at [840, 492] on div "https://www.3m.co.uk/3M/en_GB/p/c/tools-equipment/sprayer-systems/guns-componen…" at bounding box center [704, 418] width 1040 height 549
click at [271, 269] on link "Main" at bounding box center [264, 270] width 43 height 15
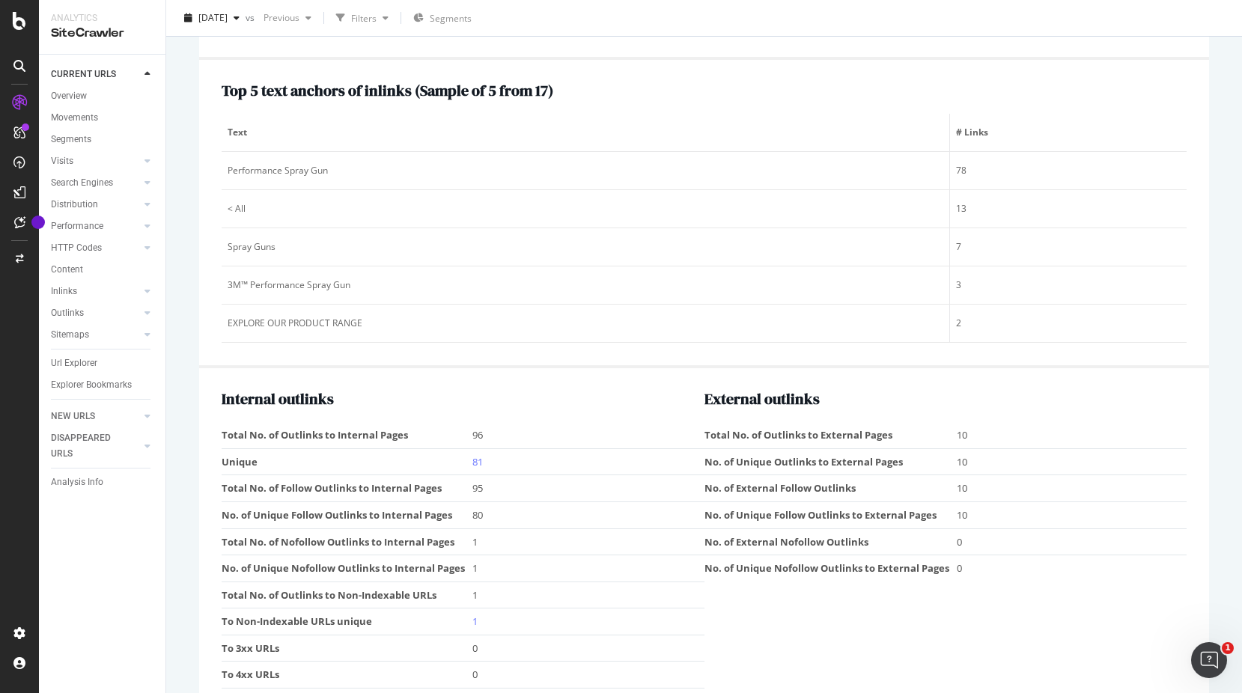
scroll to position [1838, 0]
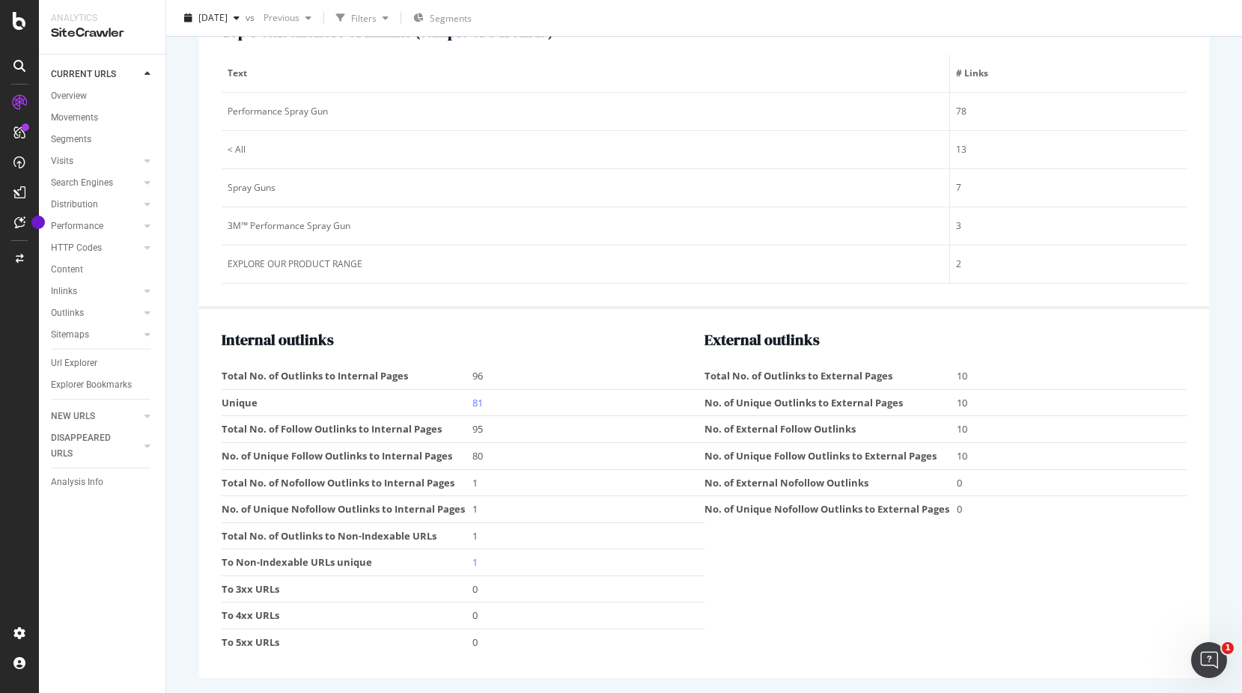
drag, startPoint x: 474, startPoint y: 564, endPoint x: 614, endPoint y: 649, distance: 162.9
click at [622, 673] on div "Internal outlinks Total No. of Outlinks to Internal Pages 96 Unique 81 Total No…" at bounding box center [704, 493] width 1010 height 368
click at [472, 560] on link "1" at bounding box center [474, 561] width 5 height 13
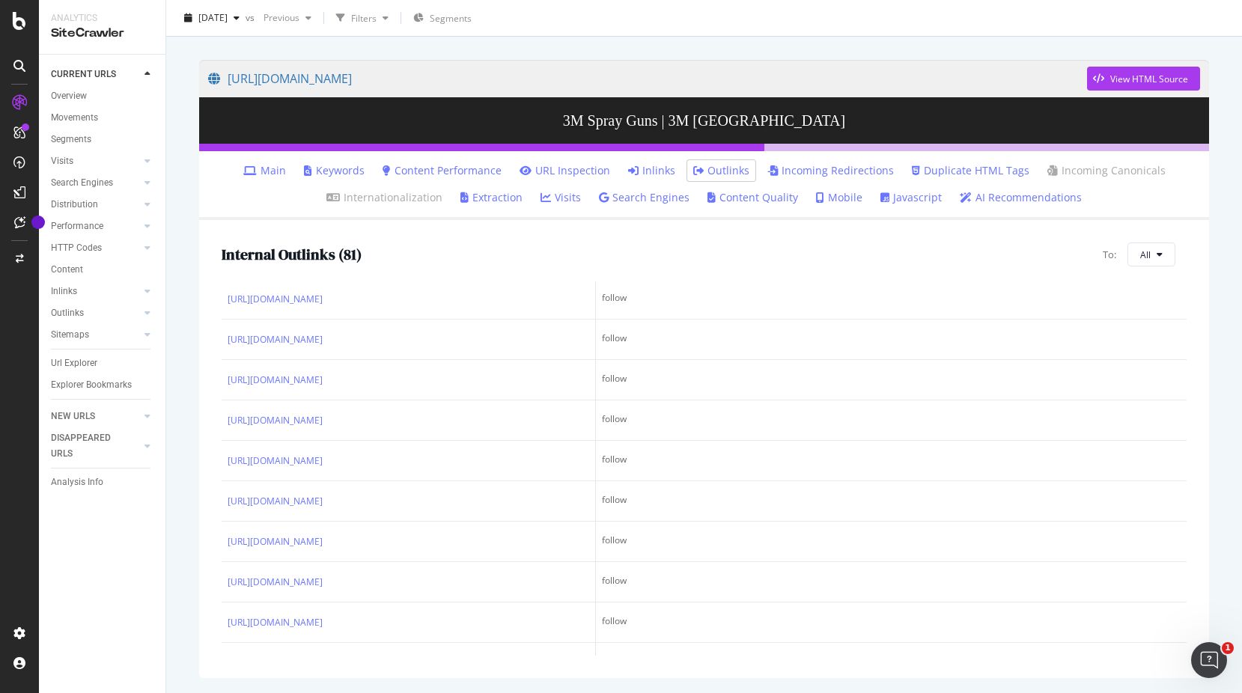
scroll to position [2545, 0]
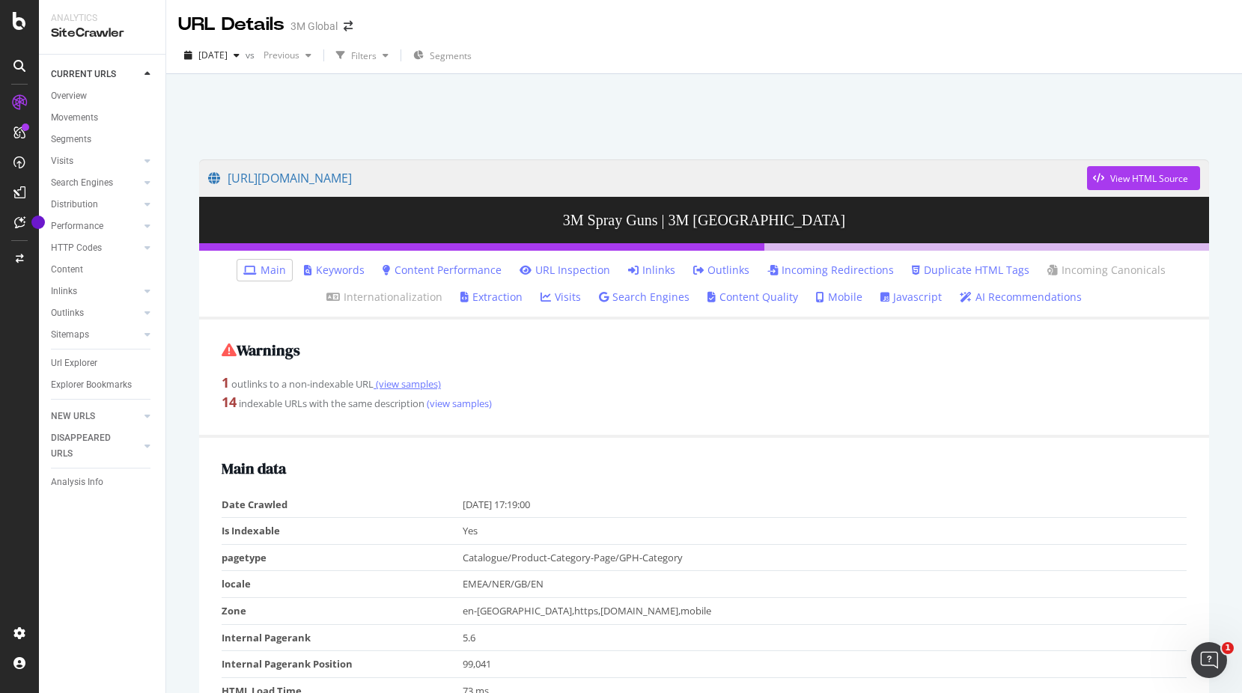
click at [427, 380] on link "(view samples)" at bounding box center [406, 383] width 67 height 13
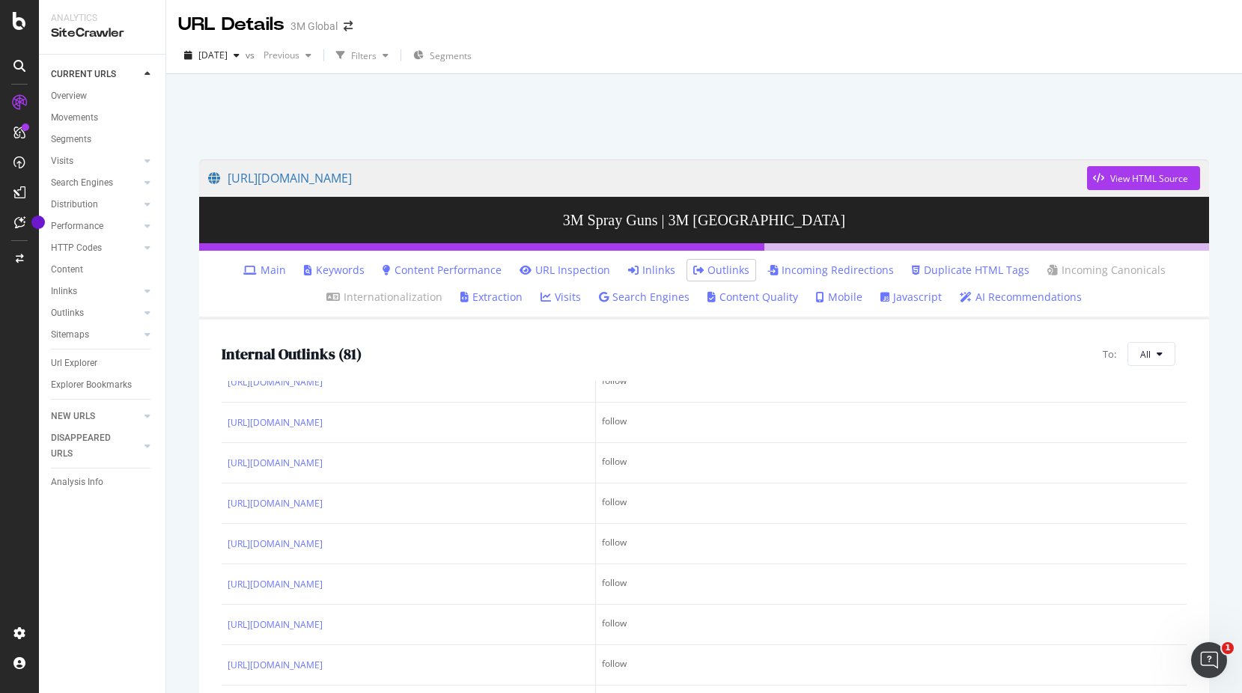
click at [823, 273] on link "Incoming Redirections" at bounding box center [830, 270] width 126 height 15
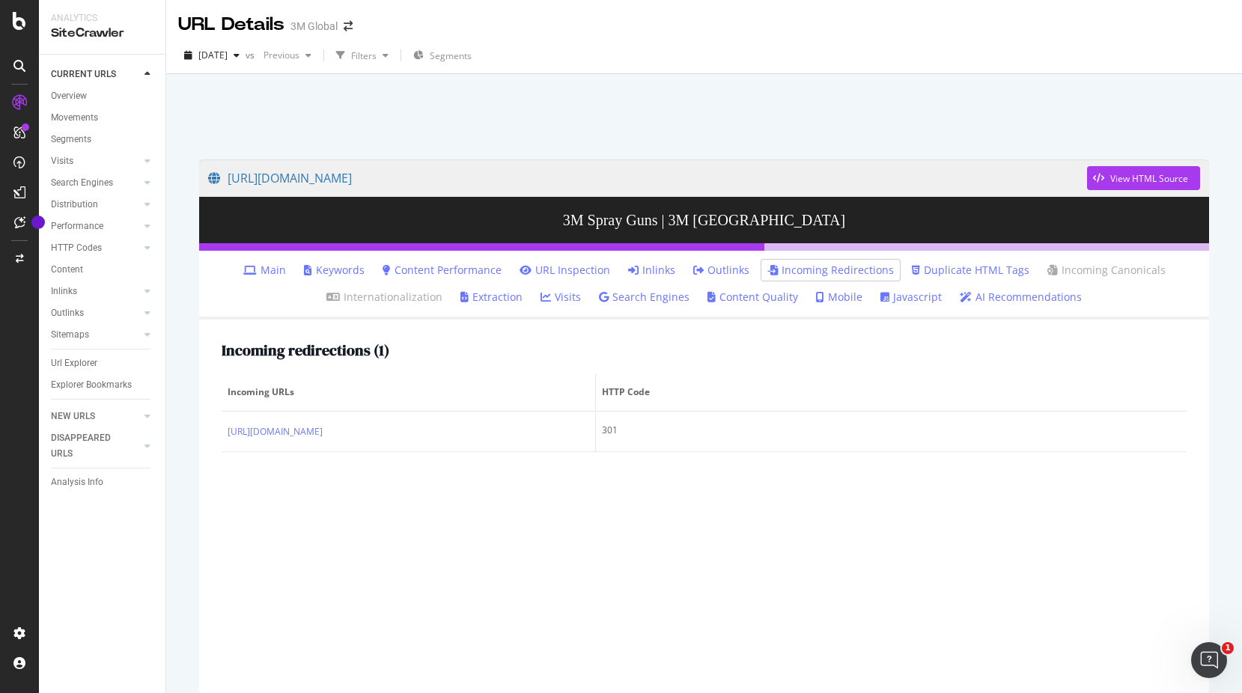
click at [458, 268] on link "Content Performance" at bounding box center [441, 270] width 119 height 15
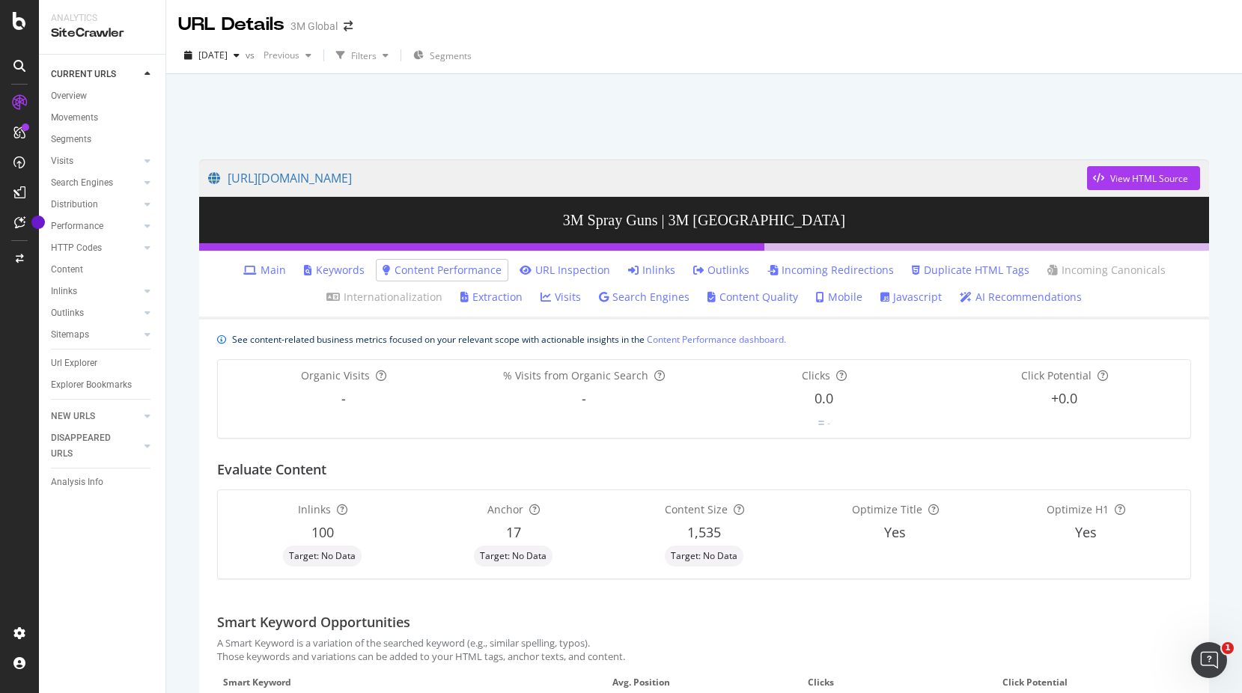
click at [596, 273] on link "URL Inspection" at bounding box center [564, 270] width 91 height 15
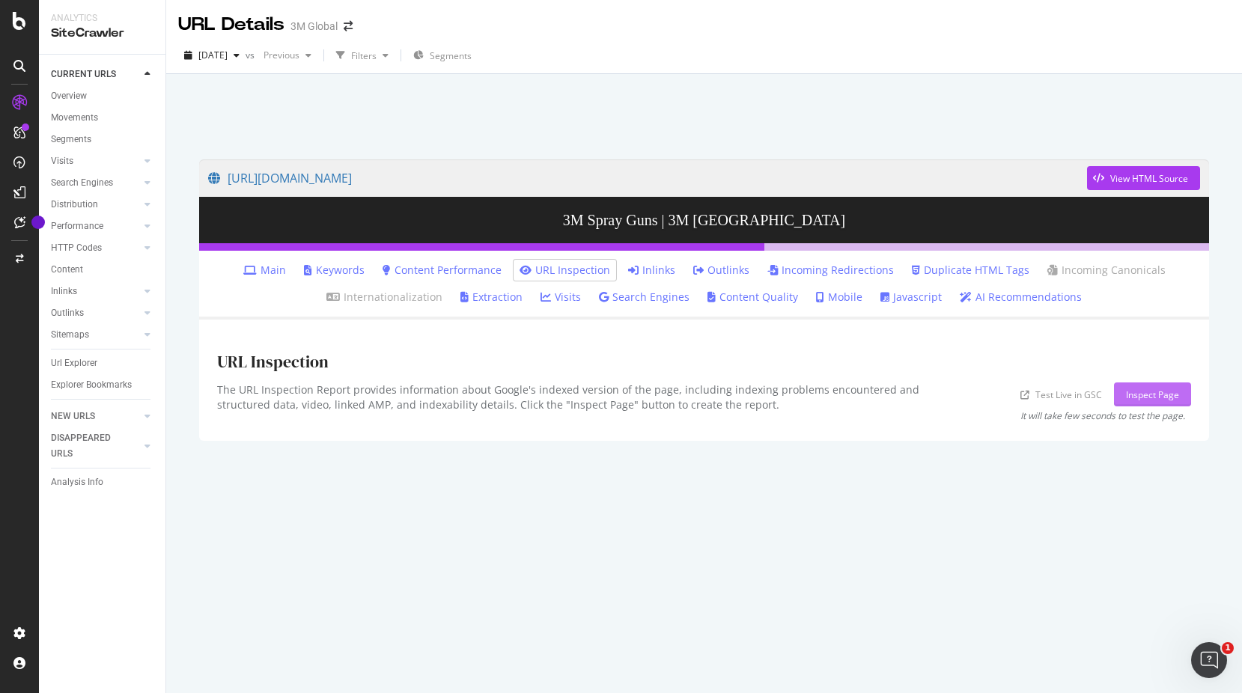
click at [1130, 394] on div "Inspect Page" at bounding box center [1152, 394] width 53 height 13
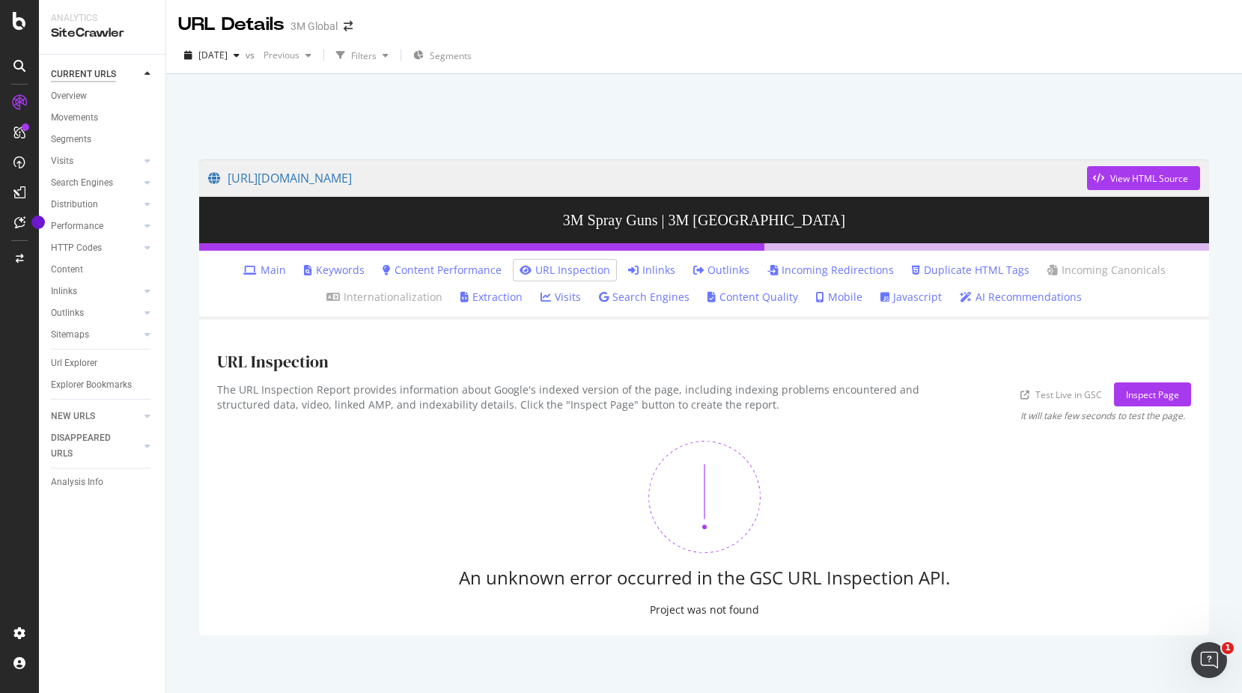
click at [90, 71] on div "CURRENT URLS" at bounding box center [83, 75] width 65 height 16
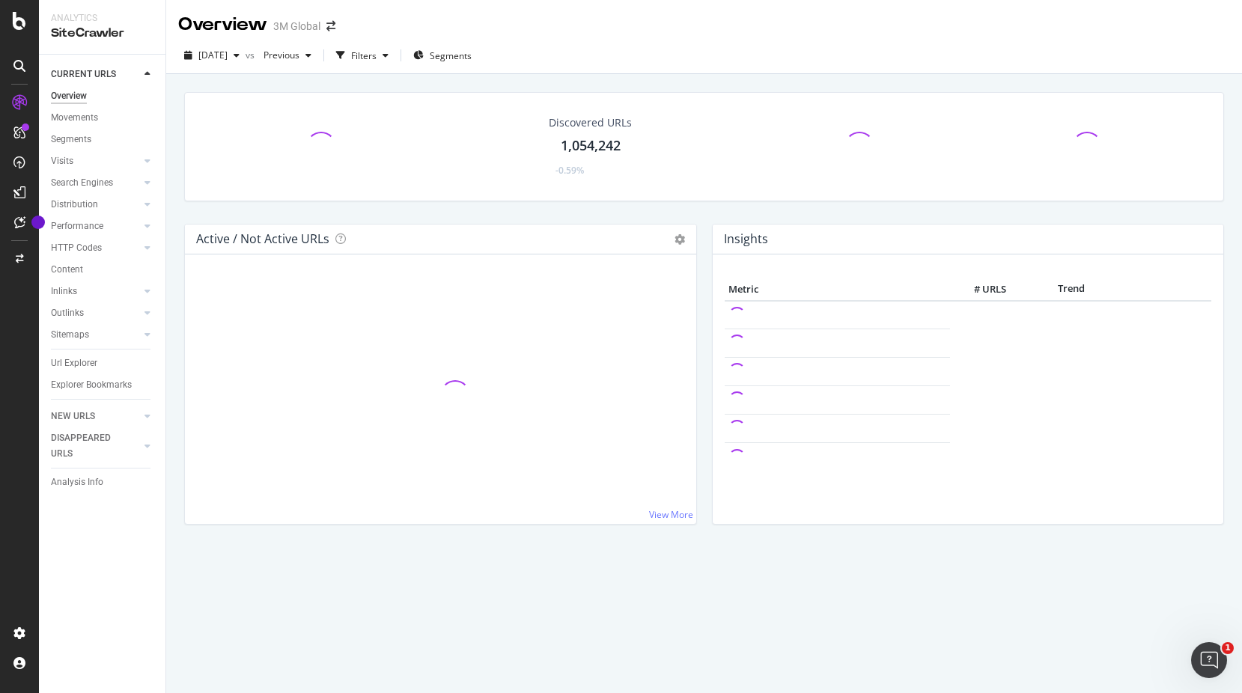
click at [73, 96] on div "Overview" at bounding box center [69, 96] width 36 height 16
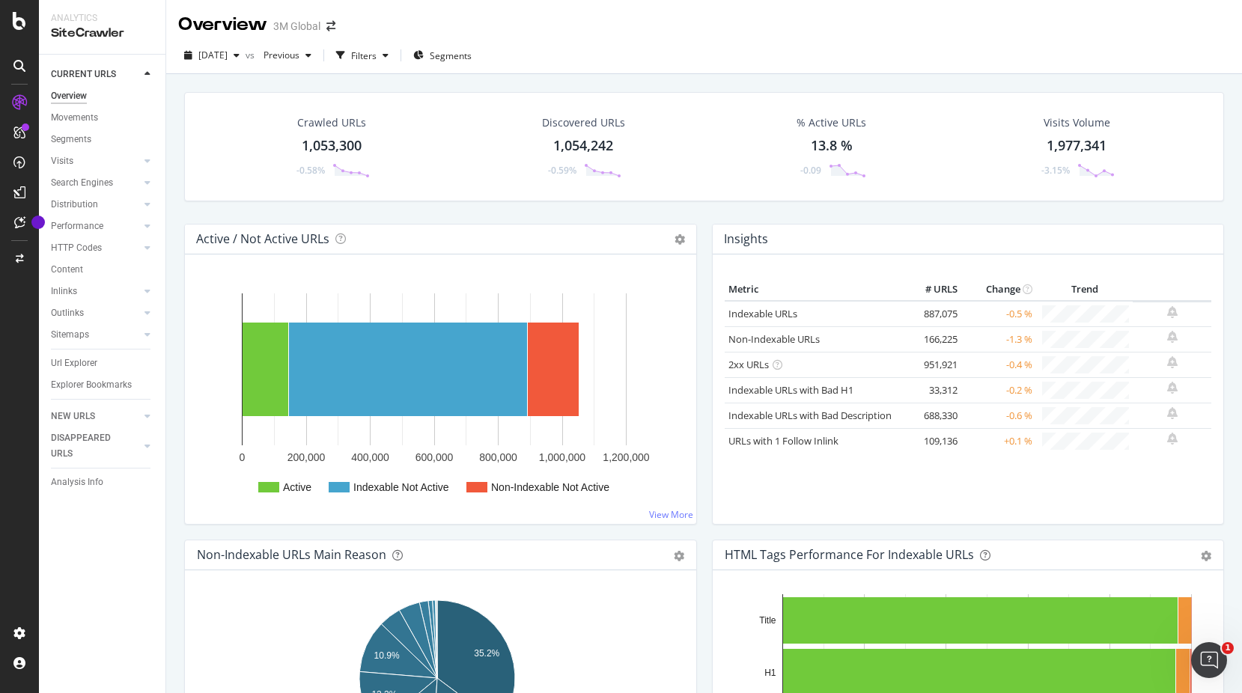
click at [19, 65] on icon at bounding box center [19, 66] width 12 height 12
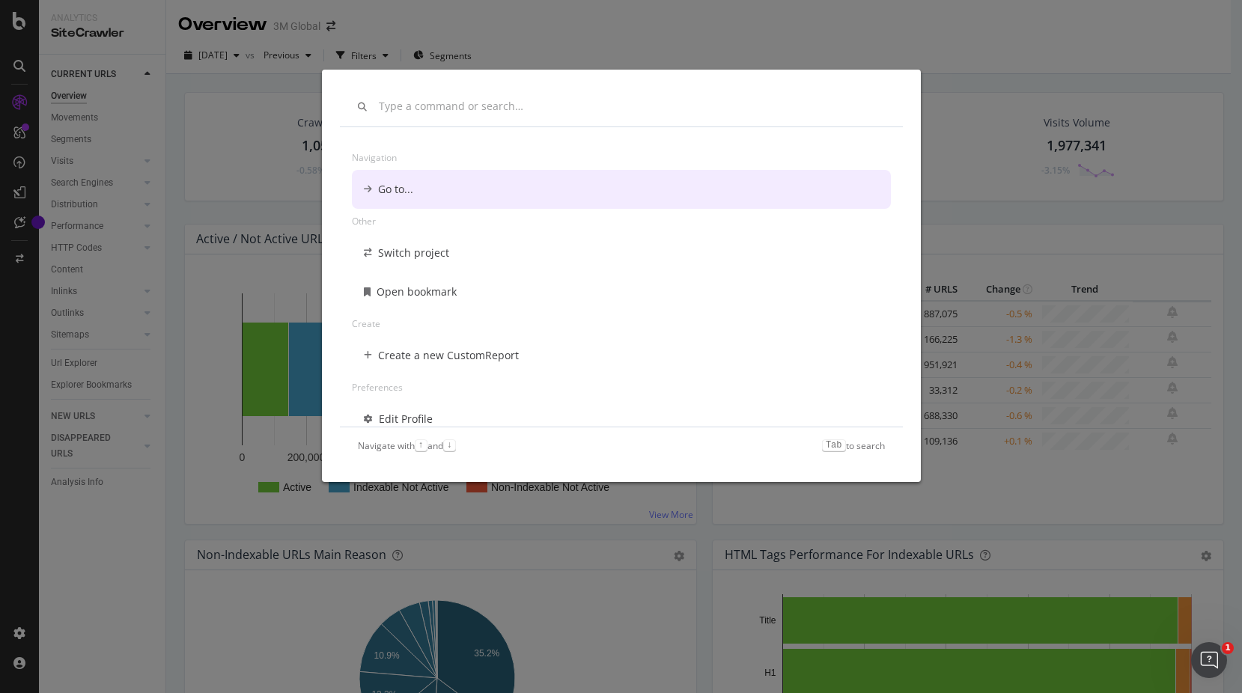
click at [101, 591] on div "Navigation Go to... Other Switch project Open bookmark Create Create a new Cust…" at bounding box center [621, 346] width 1242 height 693
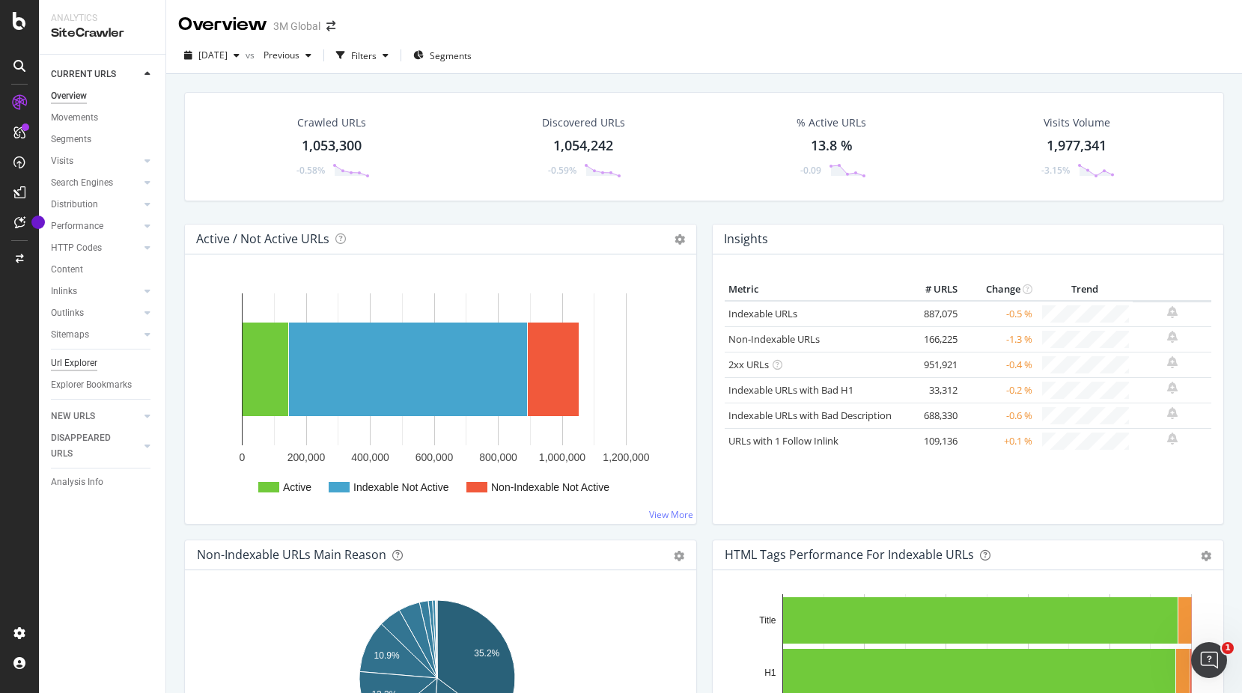
click at [90, 358] on div "Url Explorer" at bounding box center [74, 363] width 46 height 16
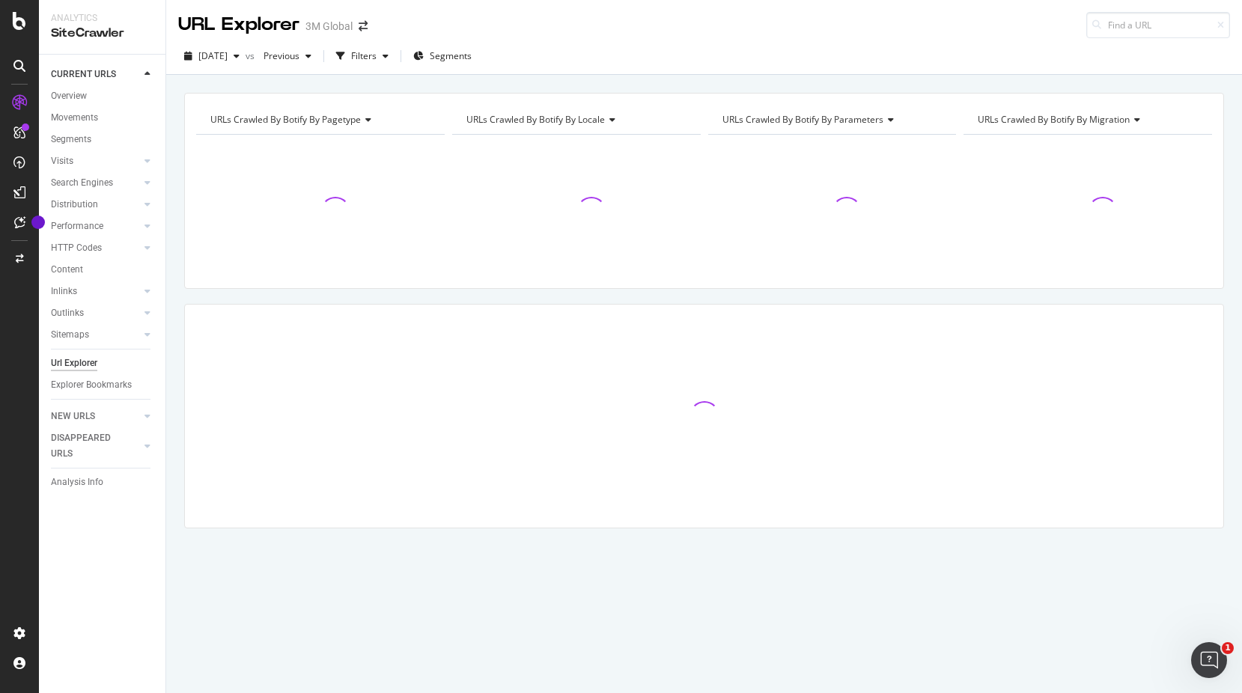
click at [376, 58] on div "Filters" at bounding box center [363, 55] width 25 height 13
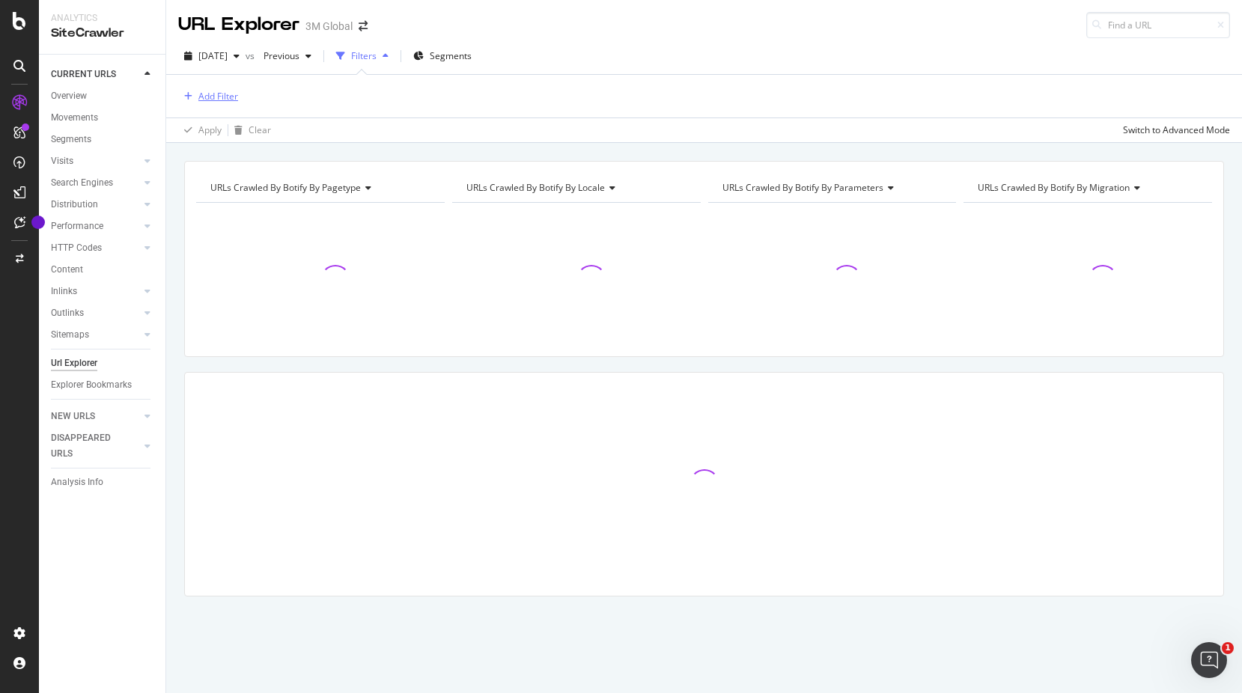
click at [223, 94] on div "Add Filter" at bounding box center [218, 96] width 40 height 13
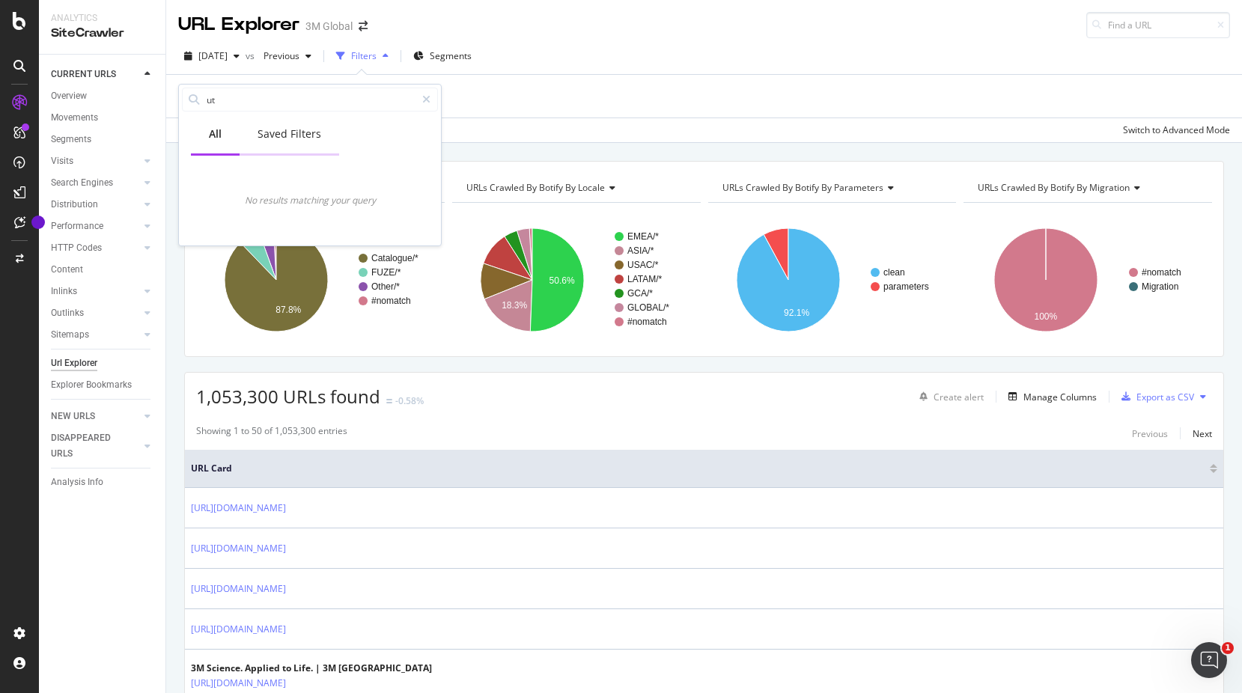
type input "u"
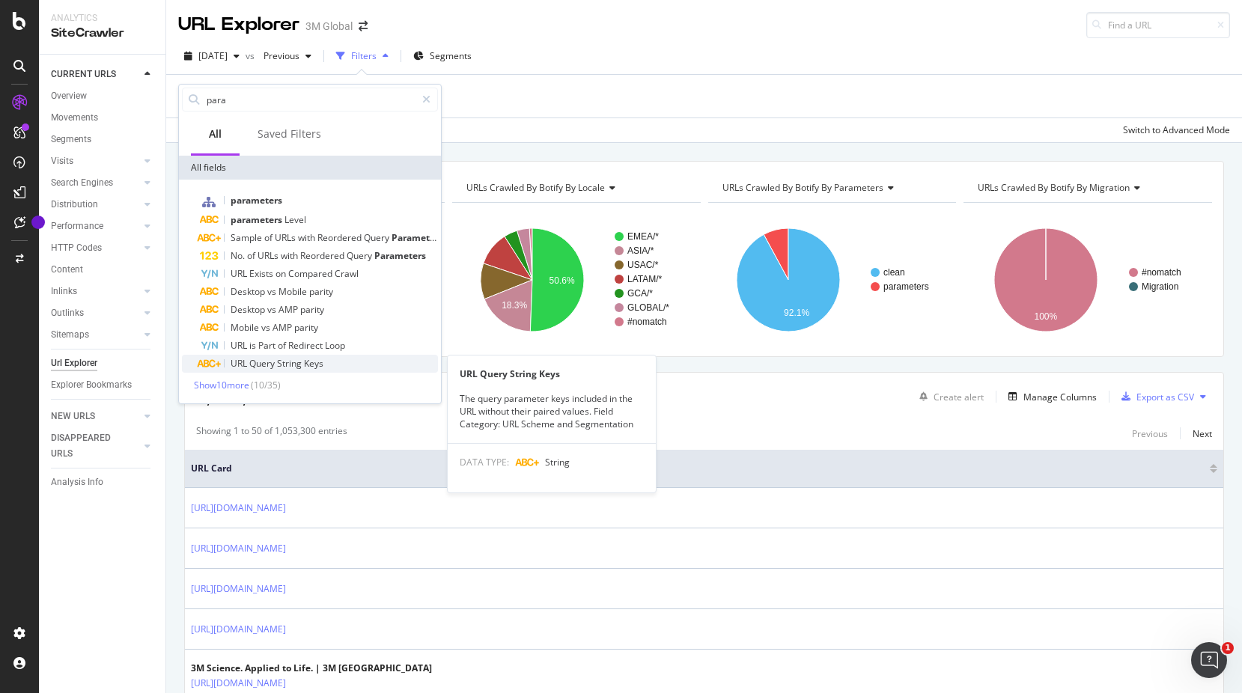
type input "para"
click at [296, 364] on span "String" at bounding box center [290, 363] width 27 height 13
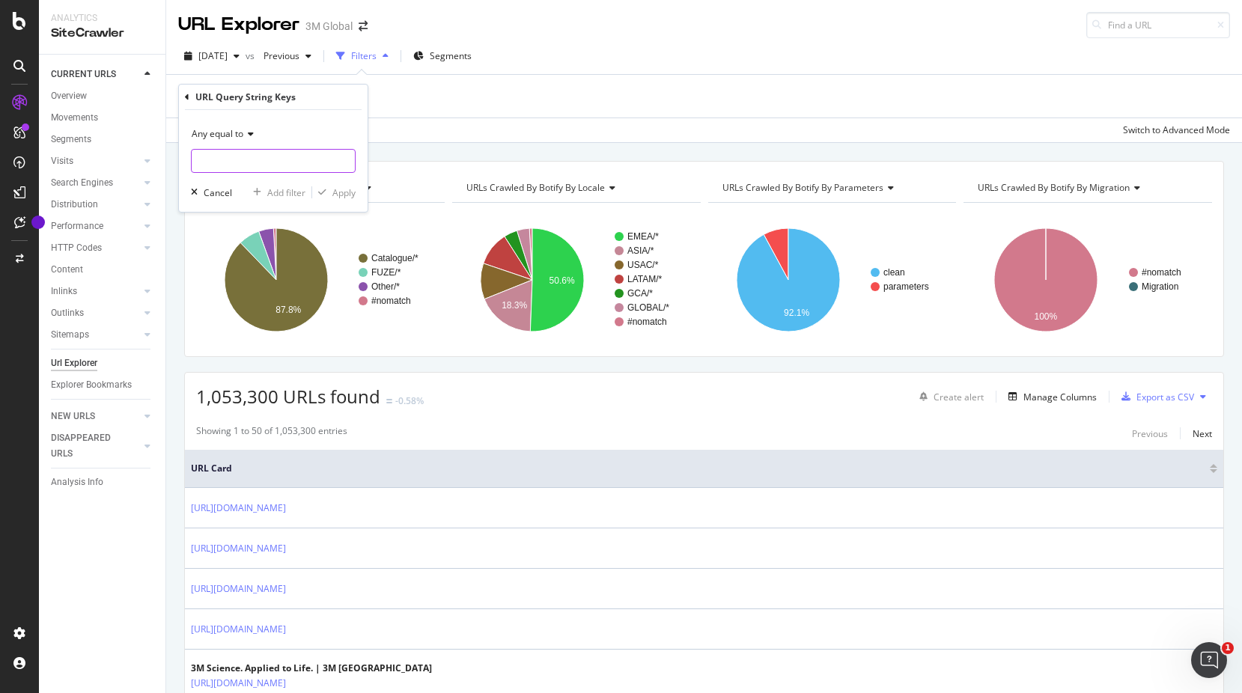
click at [251, 153] on input "text" at bounding box center [273, 161] width 163 height 24
paste input "utm_source=vanity-url"
drag, startPoint x: 310, startPoint y: 163, endPoint x: 251, endPoint y: 168, distance: 58.6
click at [251, 168] on input "utm_source=vanity-url" at bounding box center [262, 161] width 141 height 24
click at [245, 157] on input "utm_source=vanity-url" at bounding box center [262, 161] width 141 height 24
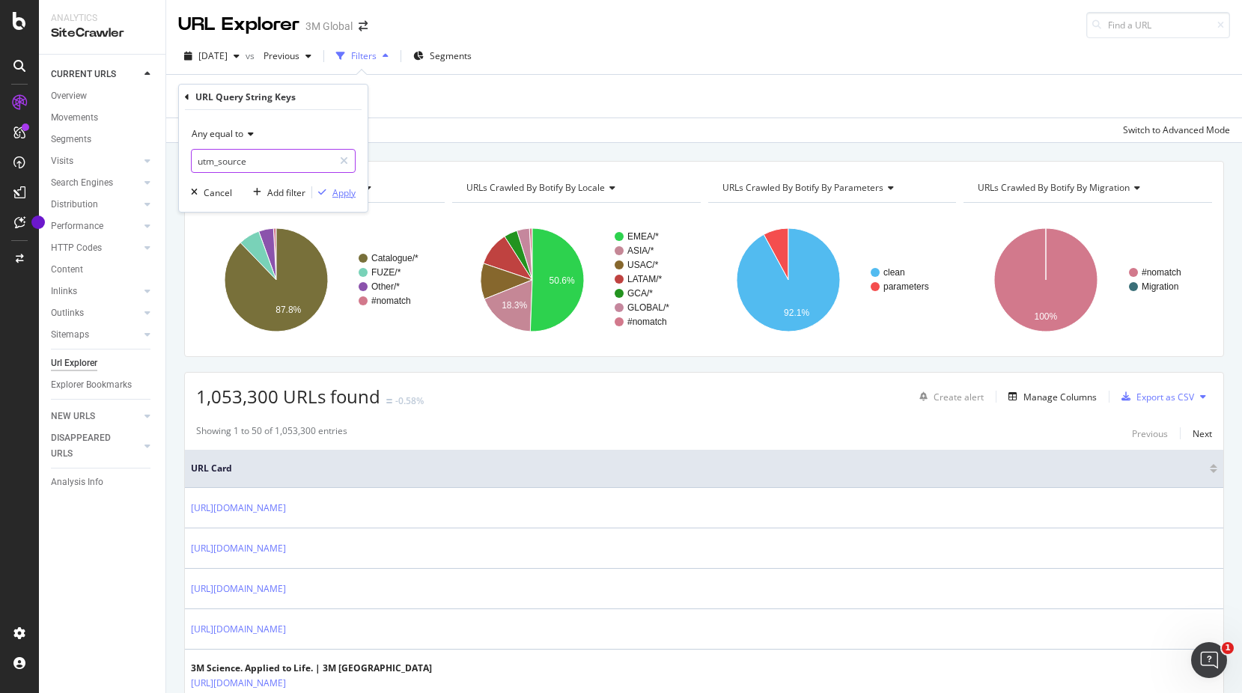
type input "utm_source"
click at [342, 192] on div "Apply" at bounding box center [343, 192] width 23 height 13
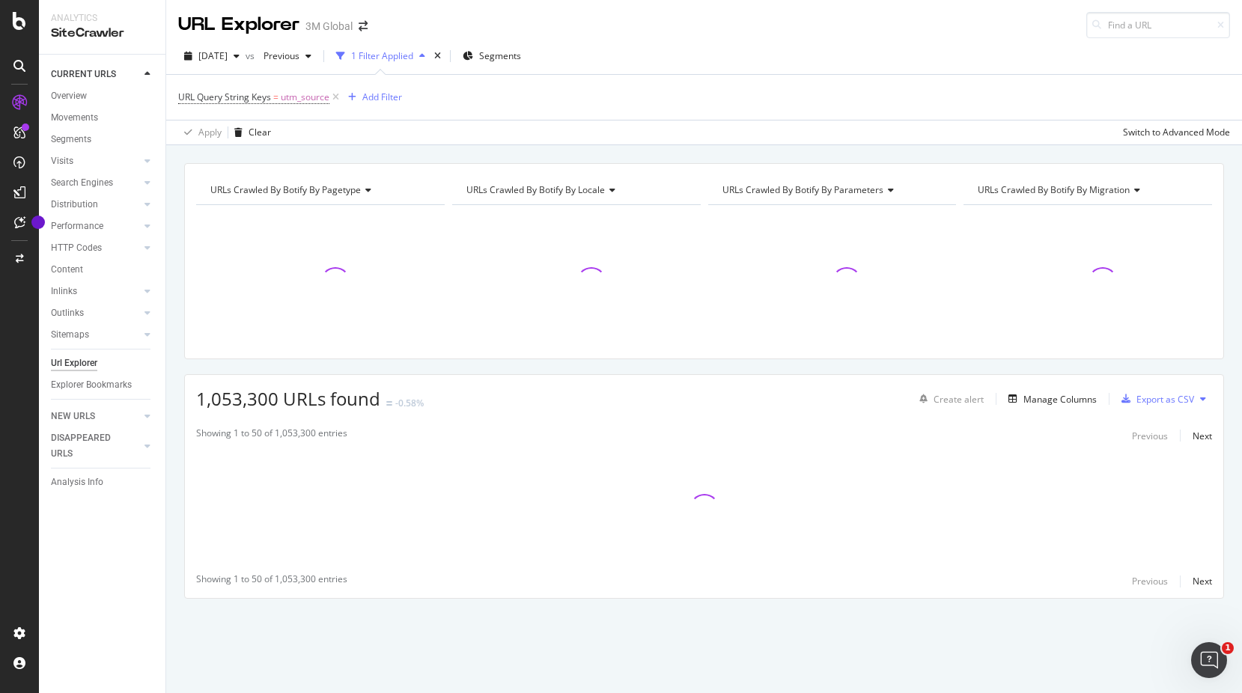
click at [408, 130] on div "Apply Clear Switch to Advanced Mode" at bounding box center [703, 132] width 1075 height 25
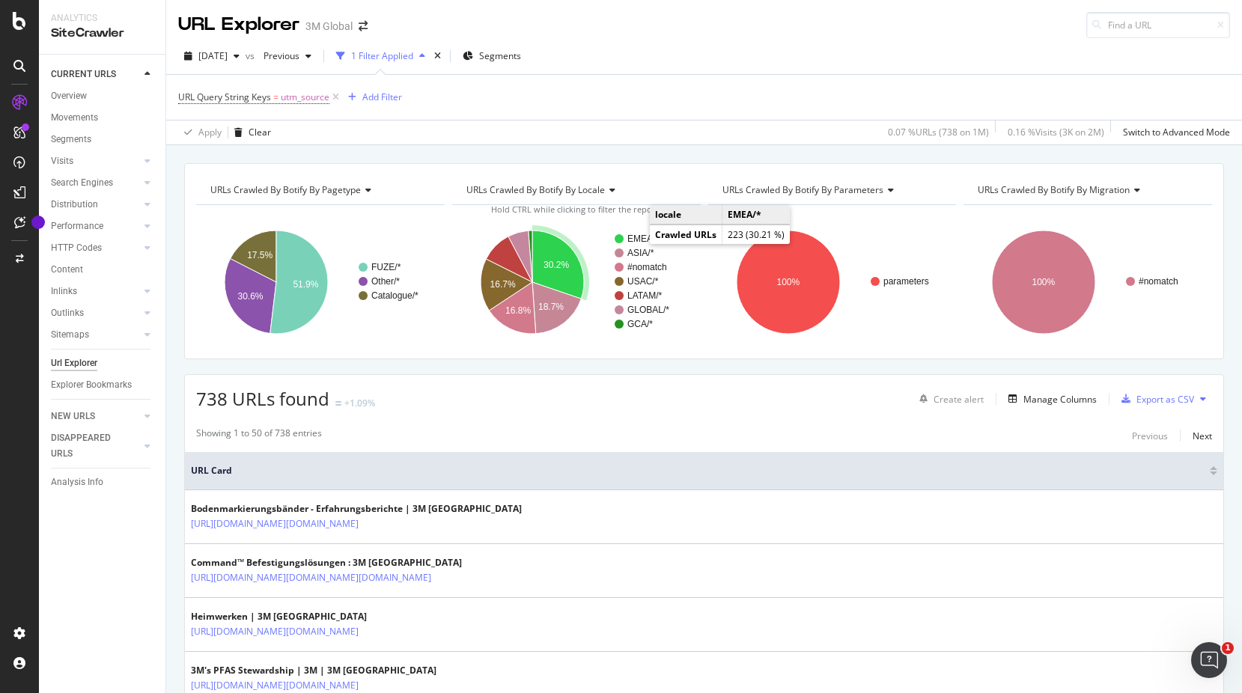
click at [634, 238] on text "EMEA/*" at bounding box center [642, 239] width 31 height 10
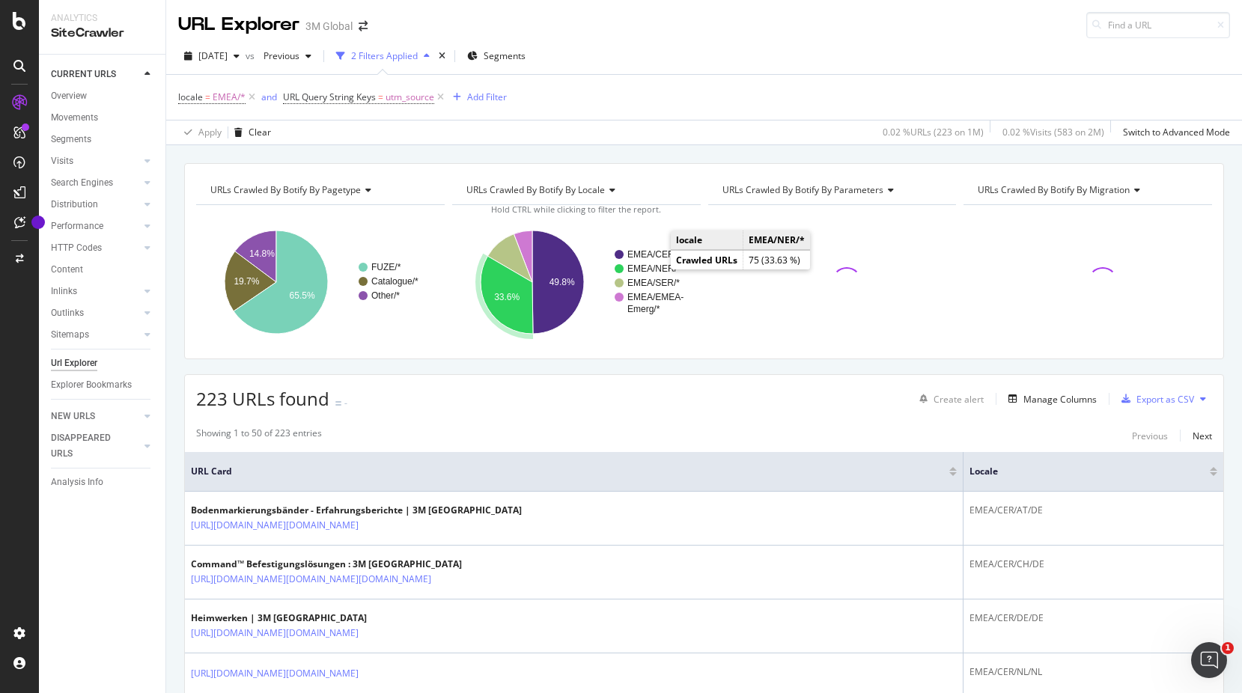
click at [656, 270] on text "EMEA/NER/*" at bounding box center [653, 268] width 53 height 10
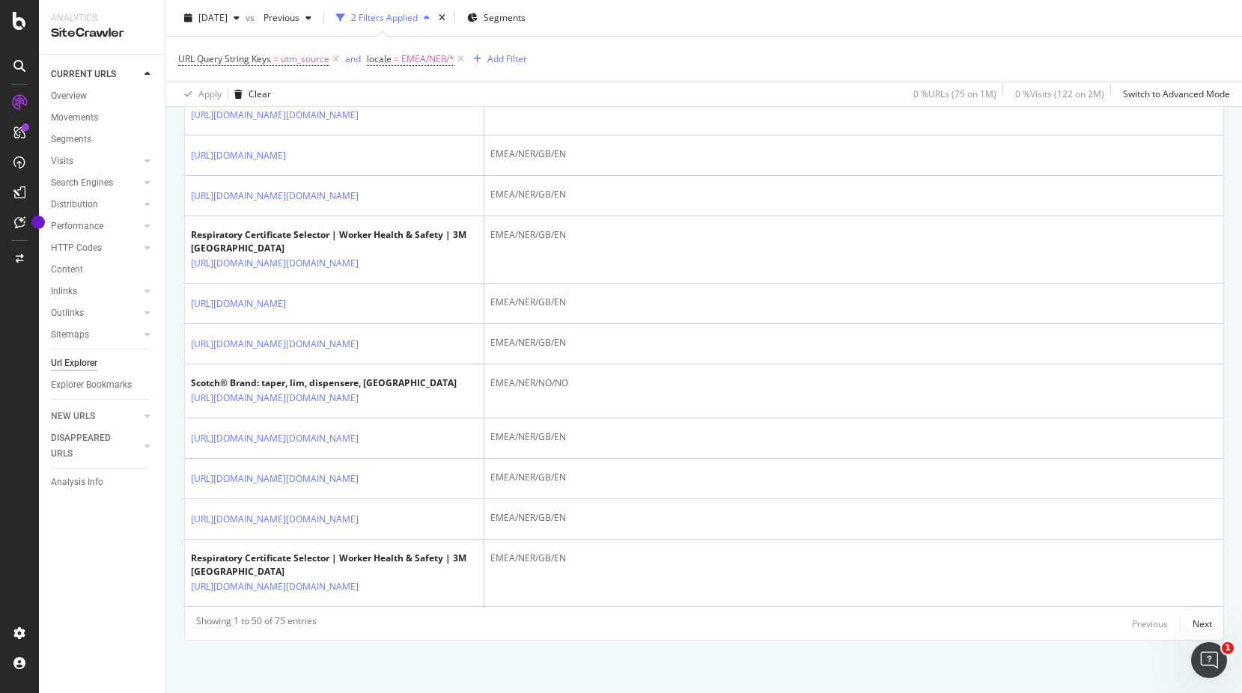
scroll to position [4266, 0]
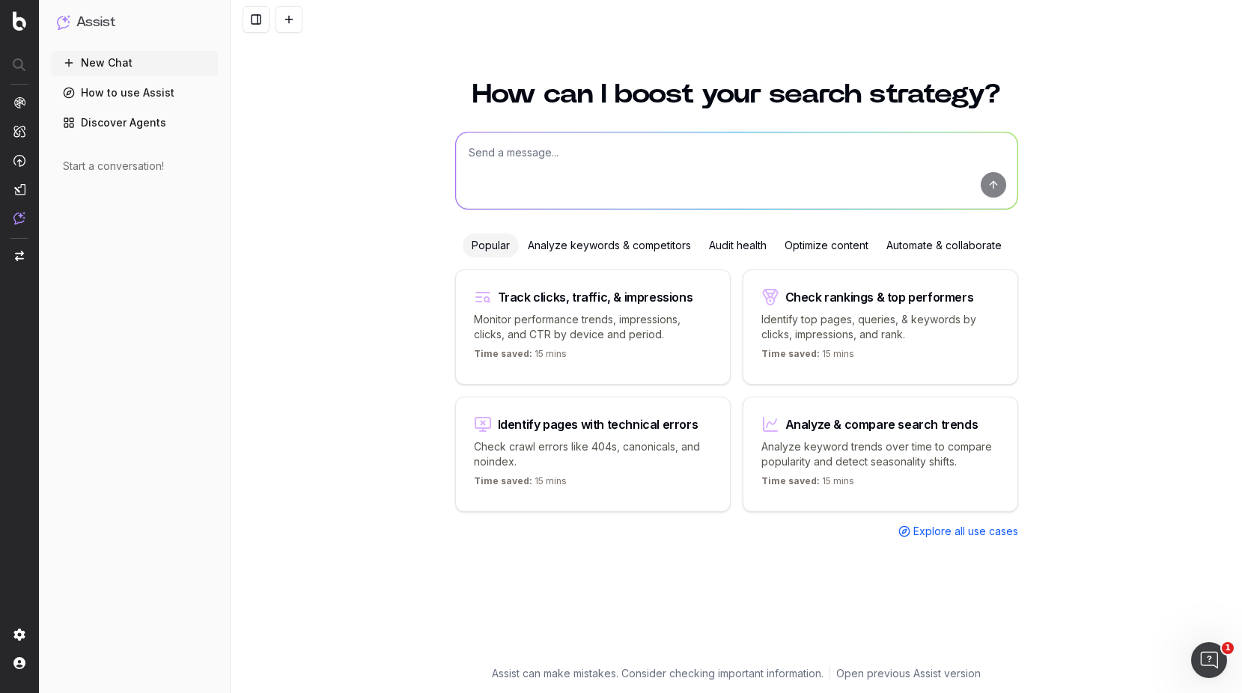
click at [472, 162] on textarea at bounding box center [736, 170] width 561 height 76
paste textarea "[URL][DOMAIN_NAME]"
type textarea "I need to check if the following URL: https://www.3m.co.uk/3M/en_GB/p/c/tools-e…"
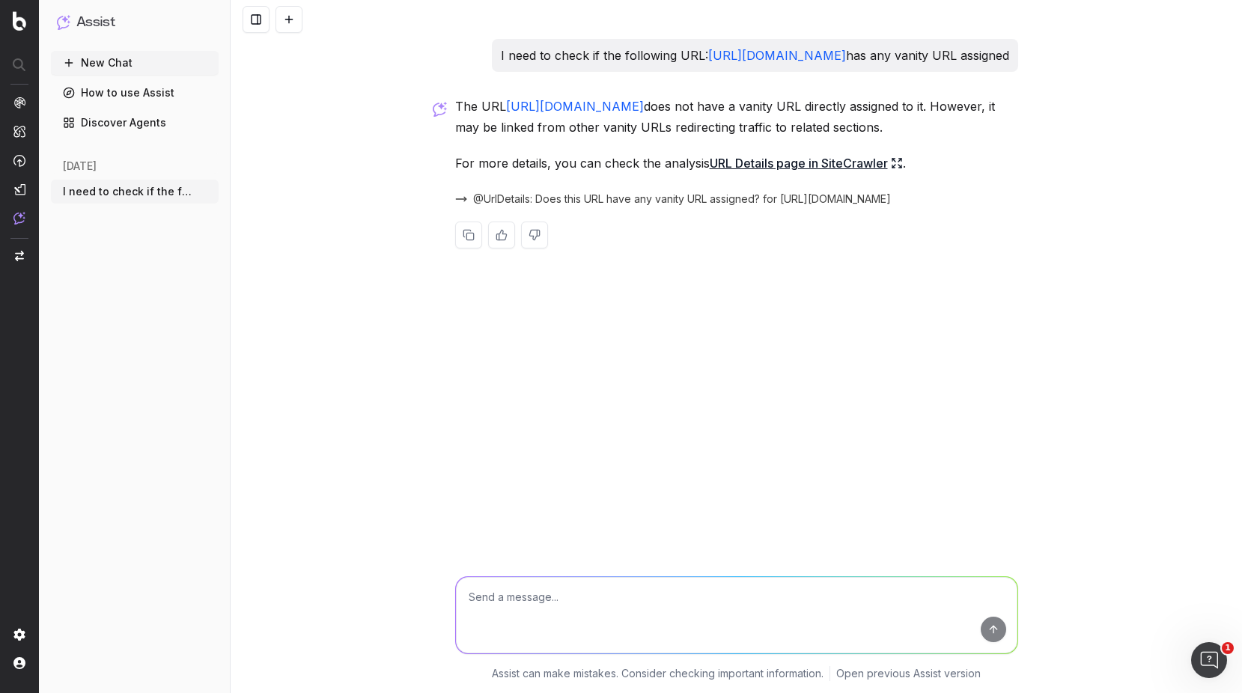
click at [845, 174] on link "URL Details page in SiteCrawler" at bounding box center [806, 163] width 193 height 21
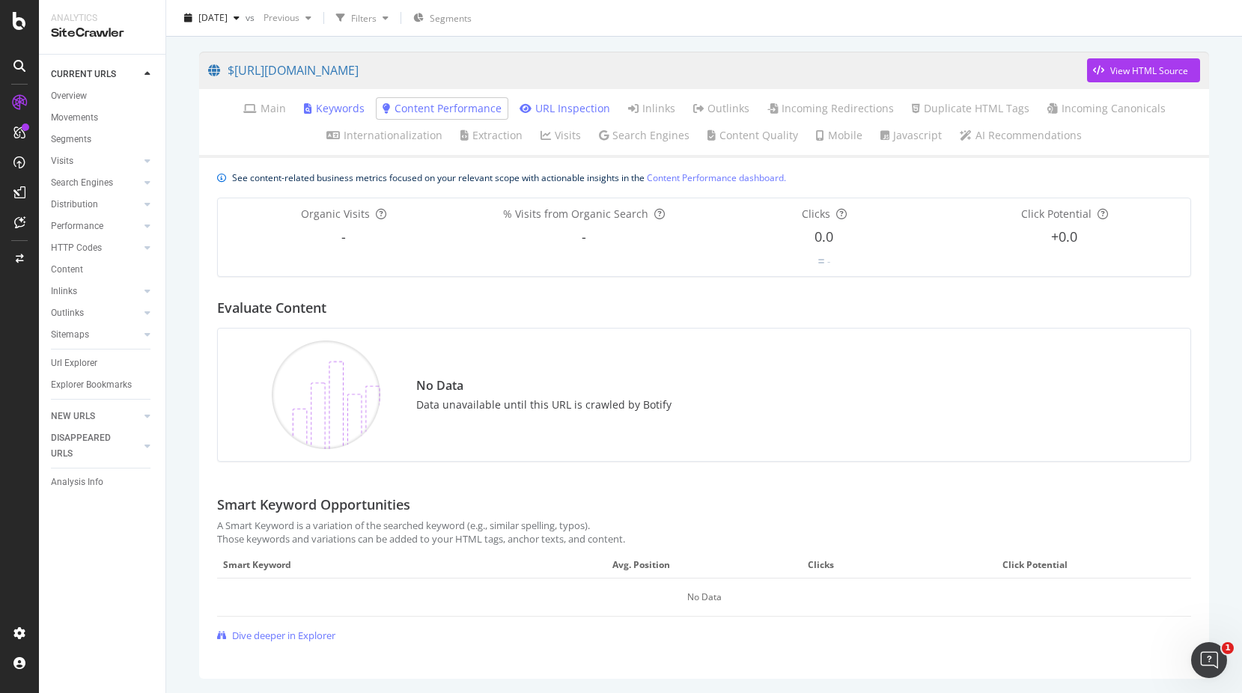
scroll to position [109, 0]
